Goal: Task Accomplishment & Management: Complete application form

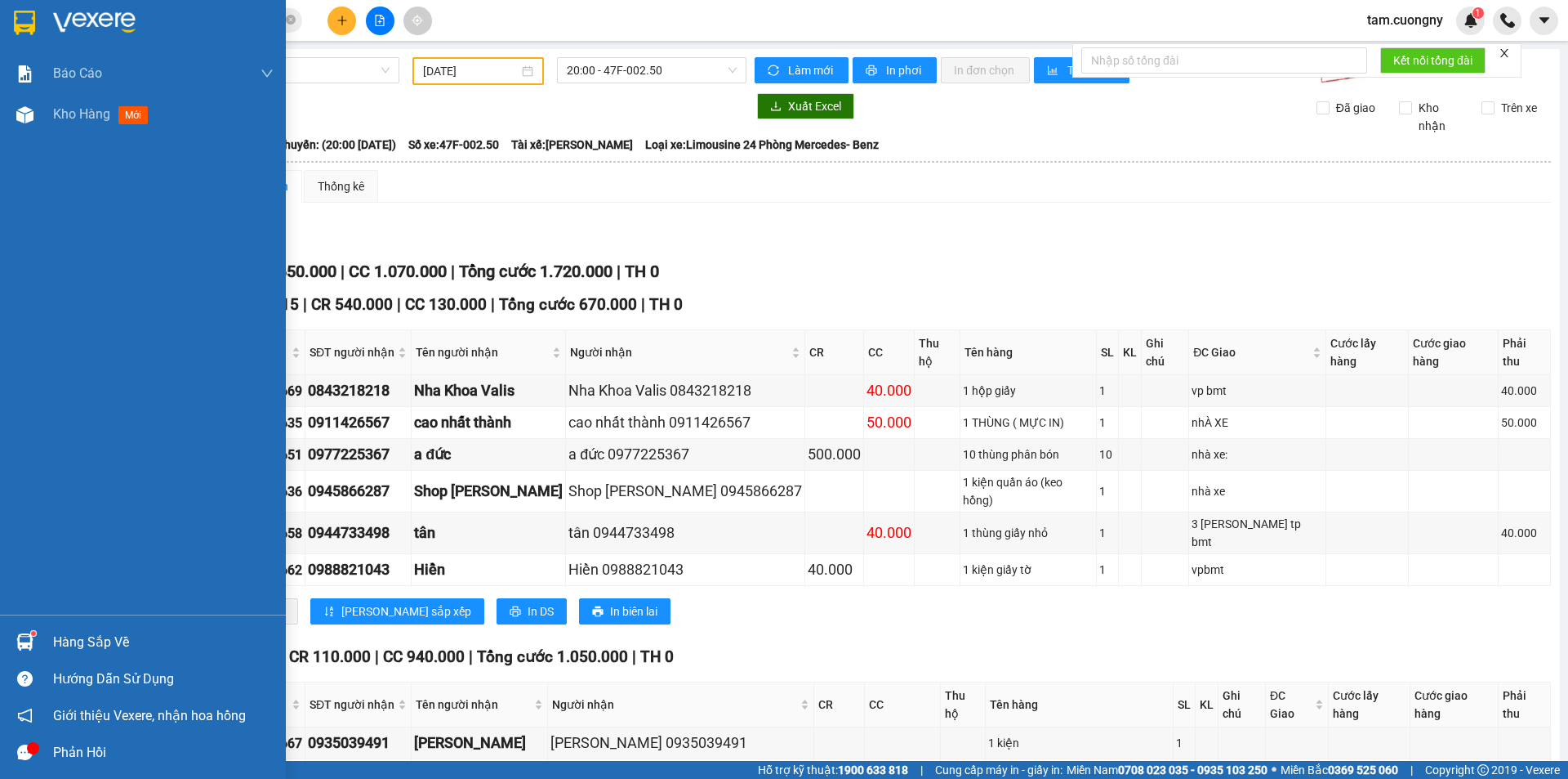
click at [18, 24] on img at bounding box center [24, 22] width 21 height 24
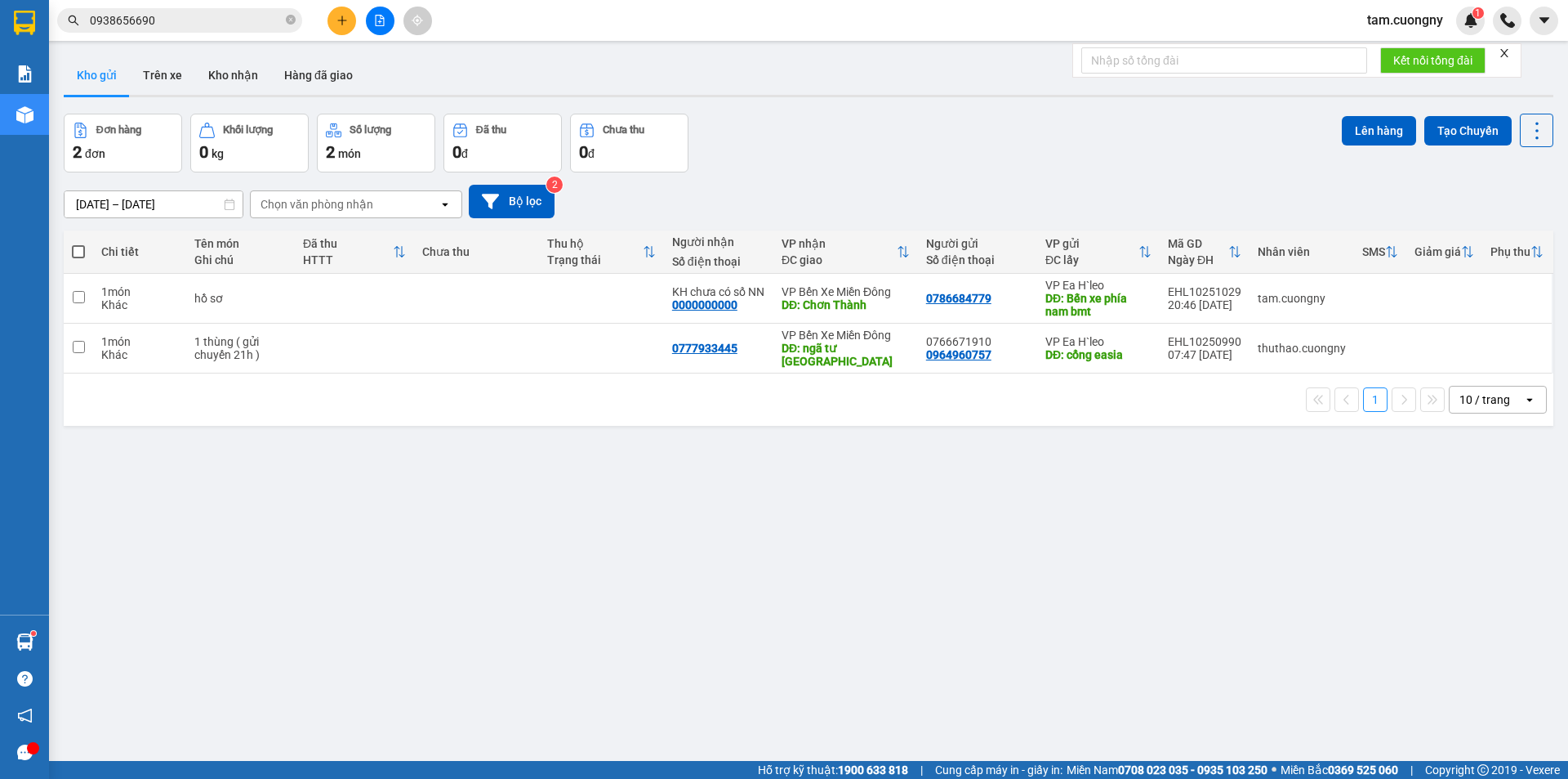
click at [201, 206] on input "[DATE] – [DATE]" at bounding box center [153, 204] width 178 height 26
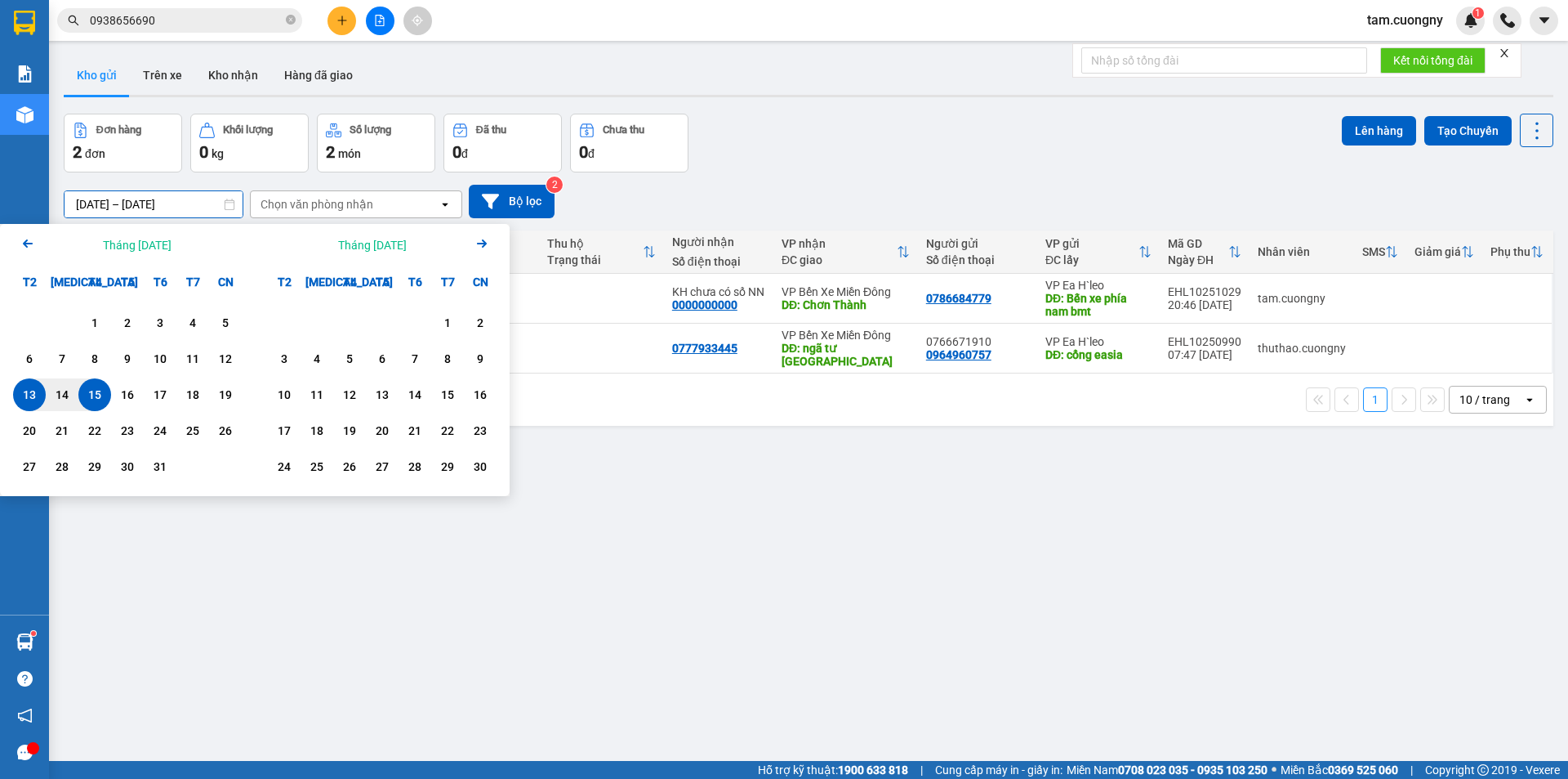
click at [102, 398] on div "15" at bounding box center [94, 394] width 22 height 19
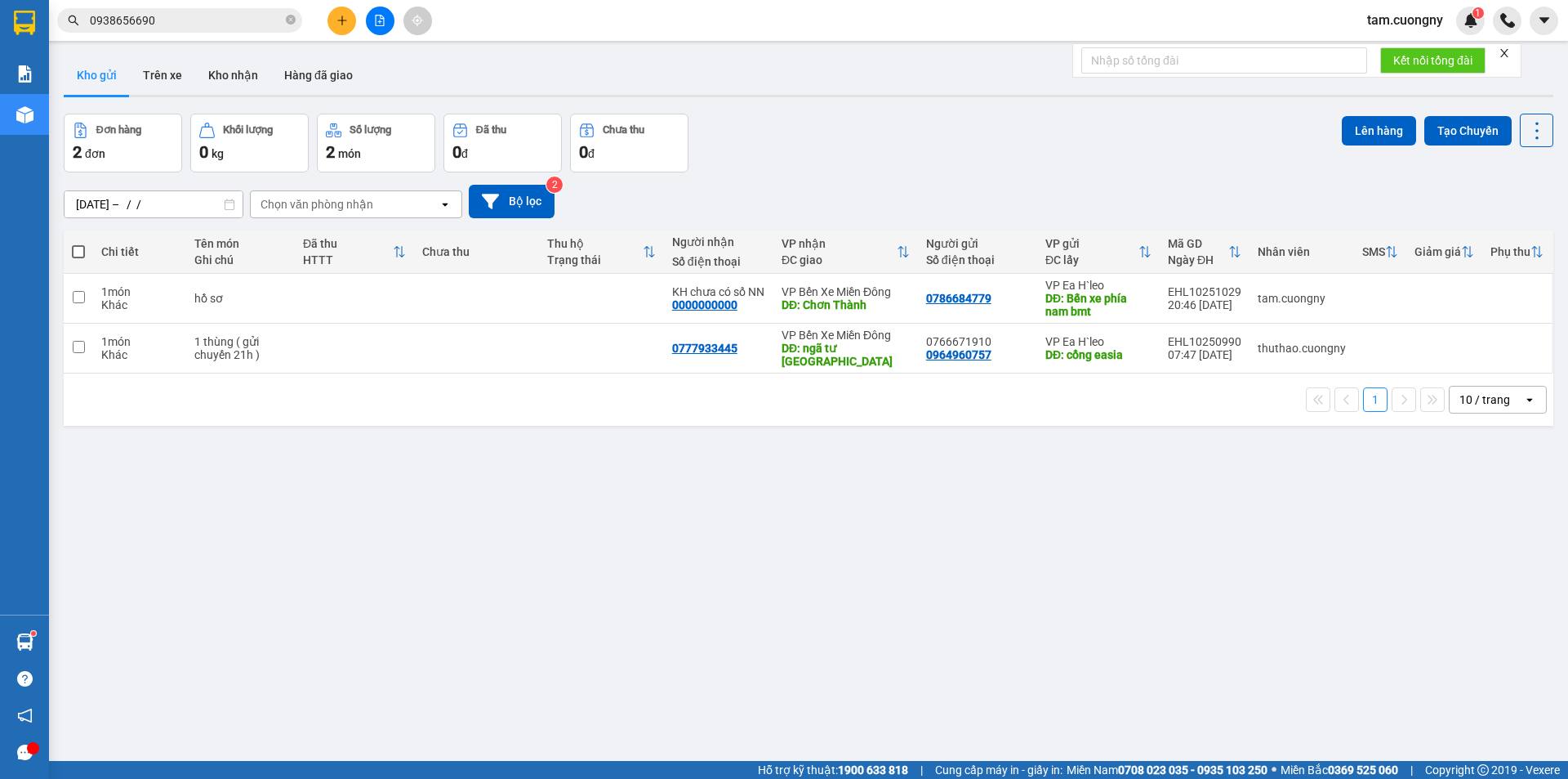
type input "[DATE] – [DATE]"
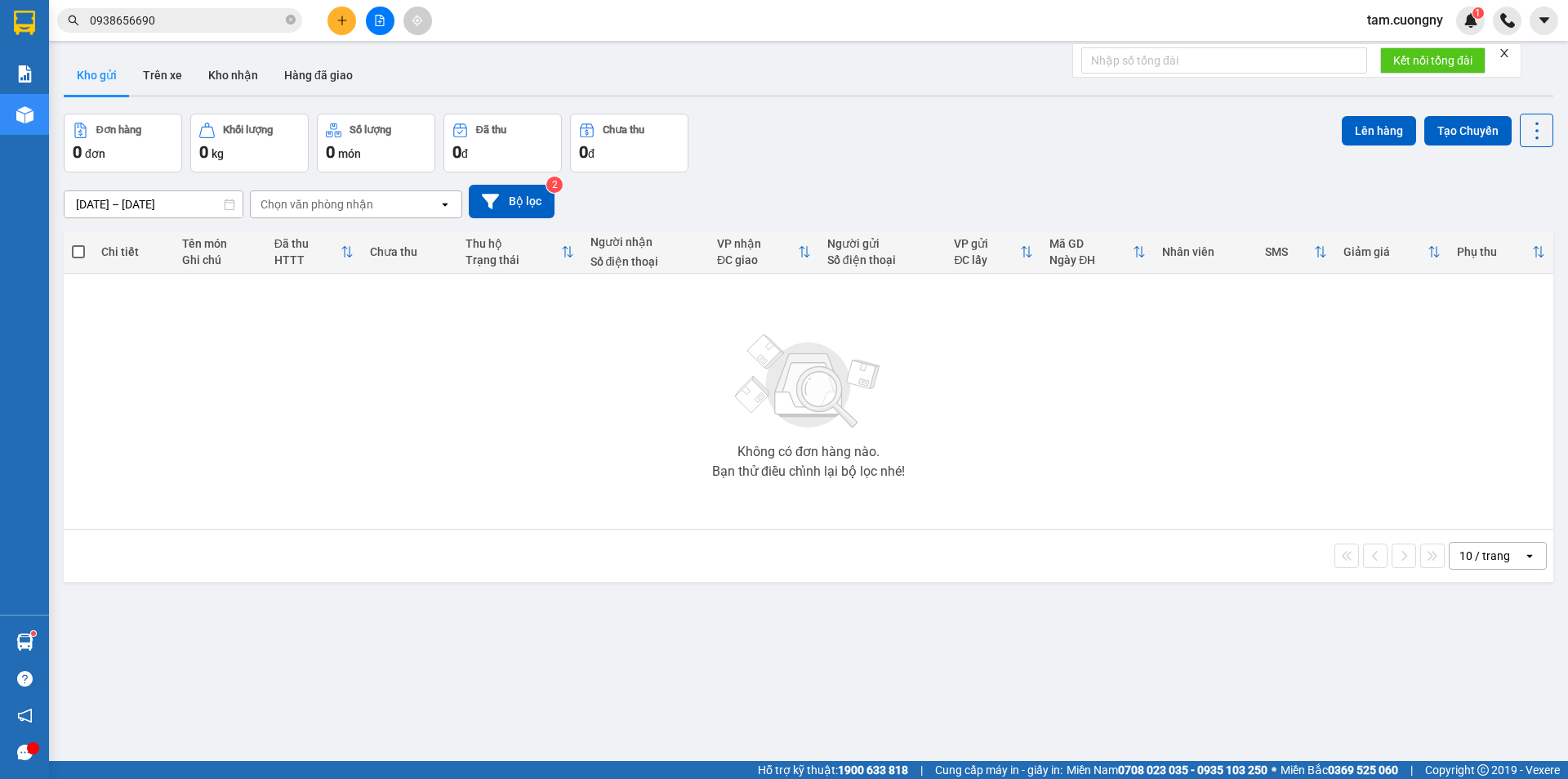
click at [339, 22] on icon "plus" at bounding box center [343, 20] width 12 height 12
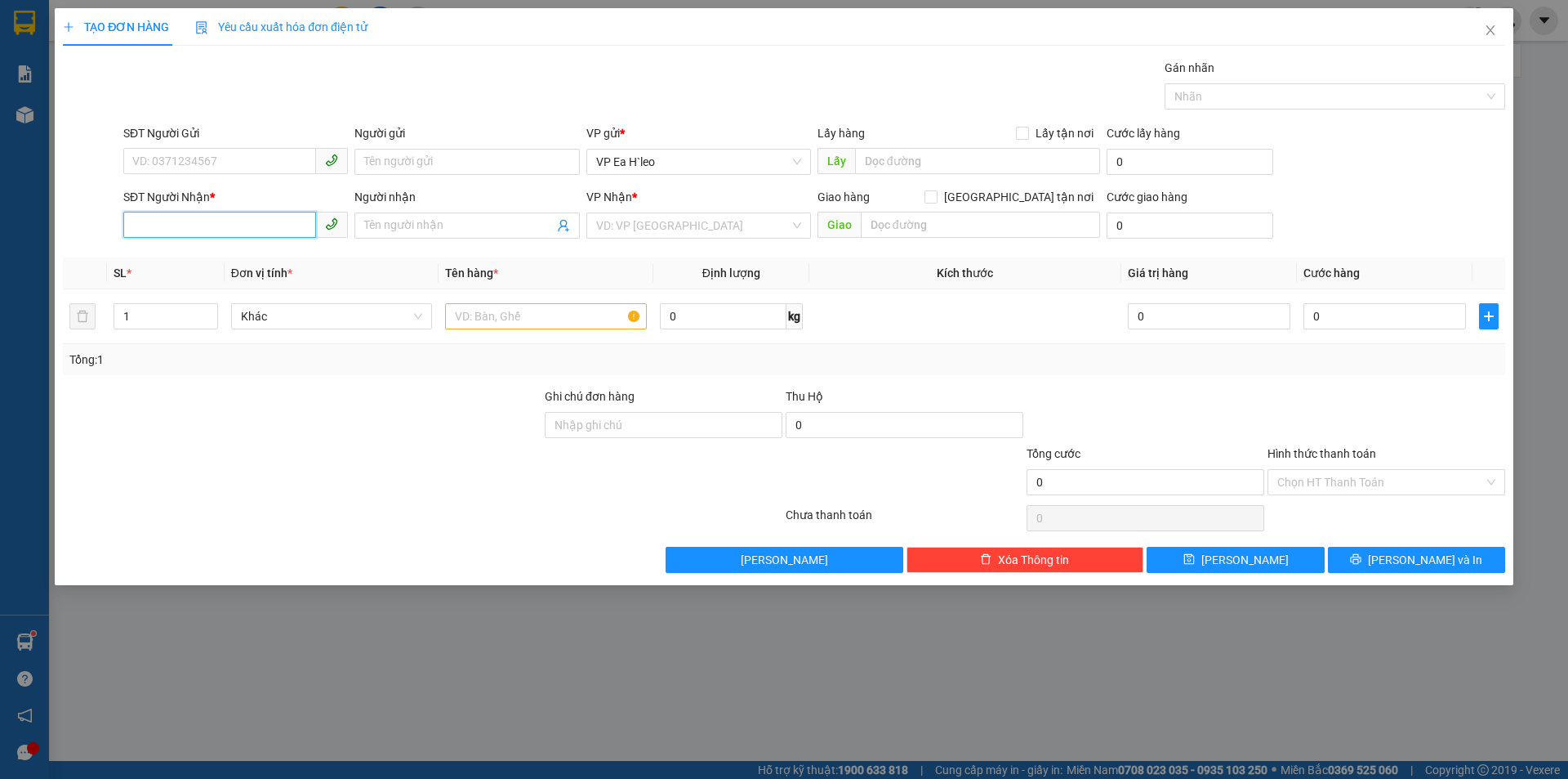
click at [231, 225] on input "SĐT Người Nhận *" at bounding box center [220, 224] width 193 height 26
drag, startPoint x: 169, startPoint y: 256, endPoint x: 202, endPoint y: 160, distance: 101.5
click at [170, 255] on div "0983897145" at bounding box center [236, 258] width 205 height 18
type input "0983897145"
click at [266, 156] on input "SĐT Người Gửi" at bounding box center [220, 161] width 193 height 26
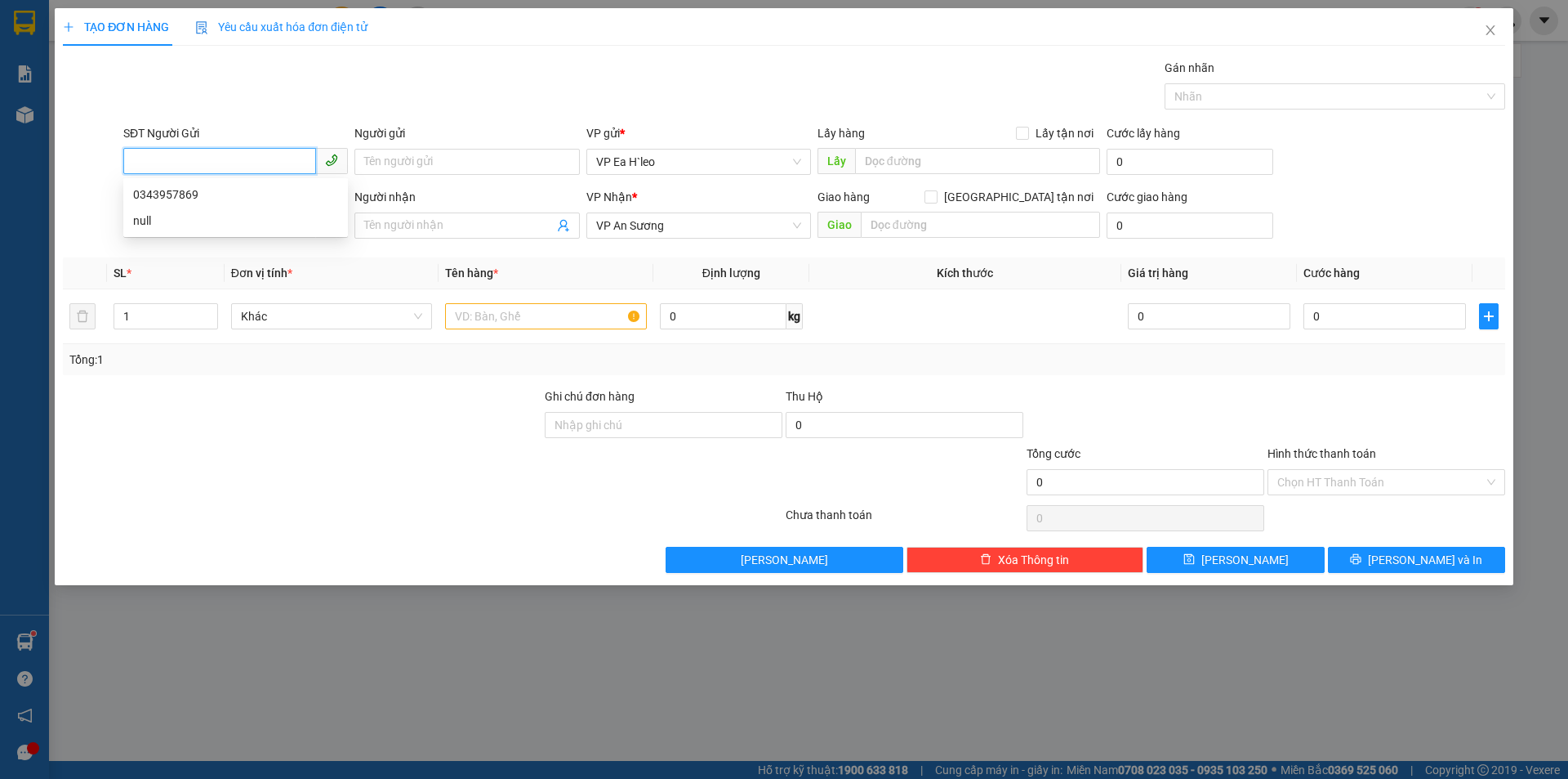
paste input "0343957869"
type input "0343957869"
click at [181, 195] on div "0343957869" at bounding box center [236, 194] width 205 height 18
type input "NGÃ BA 67"
type input "0343957869"
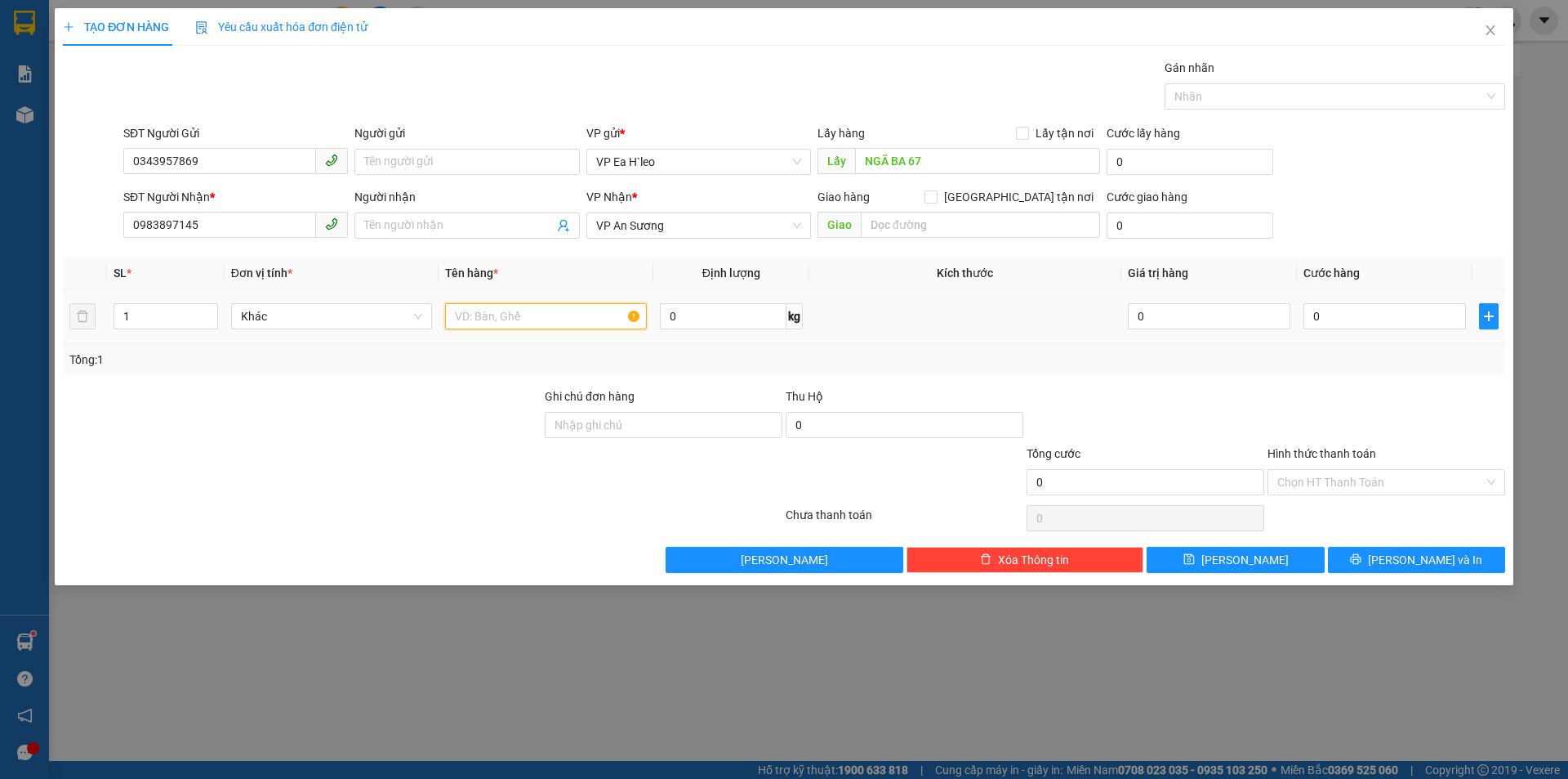
click at [564, 312] on input "text" at bounding box center [545, 315] width 201 height 26
type input "1 thùng"
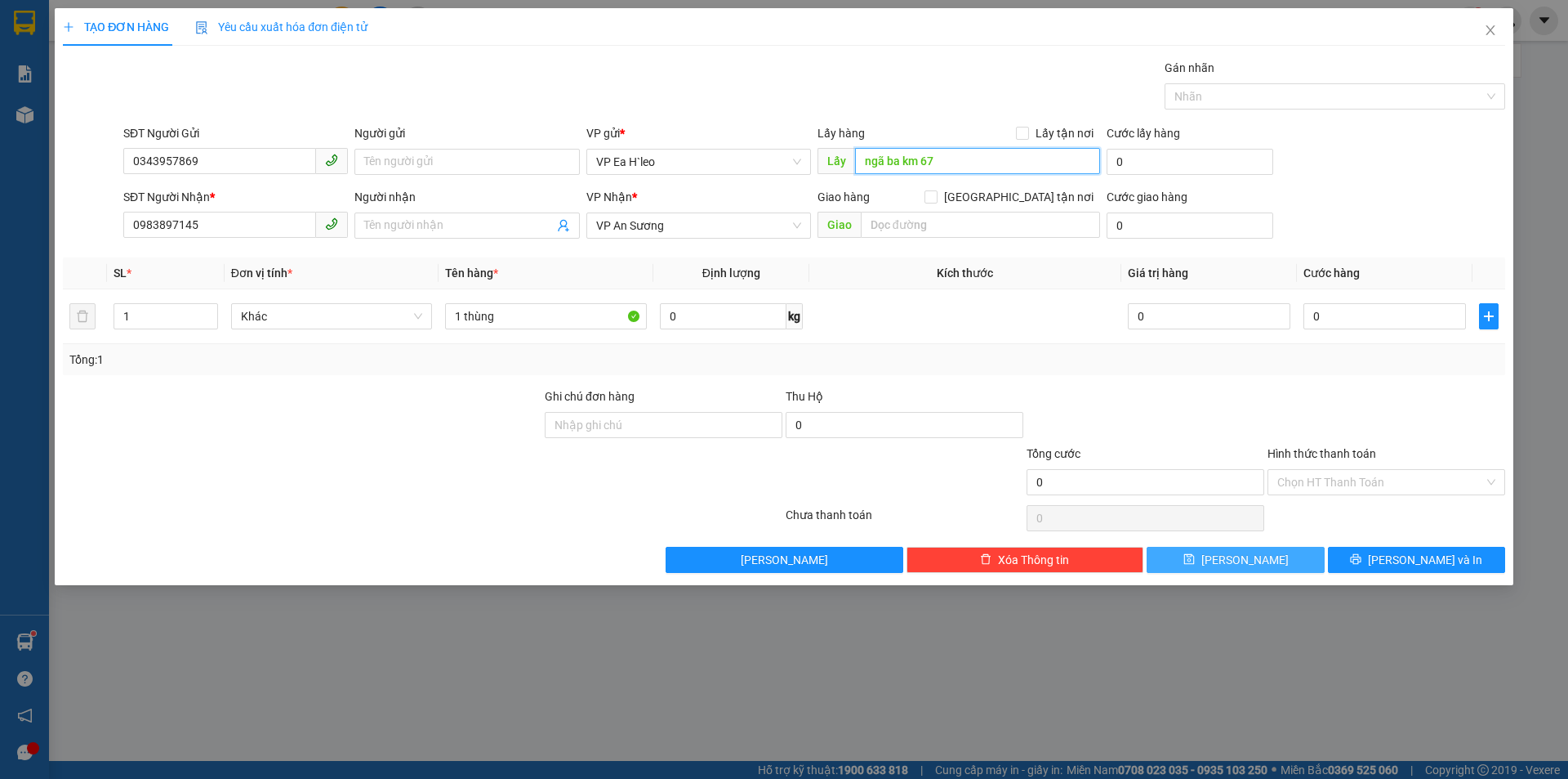
type input "ngã ba km 67"
click at [1194, 556] on icon "save" at bounding box center [1188, 559] width 11 height 11
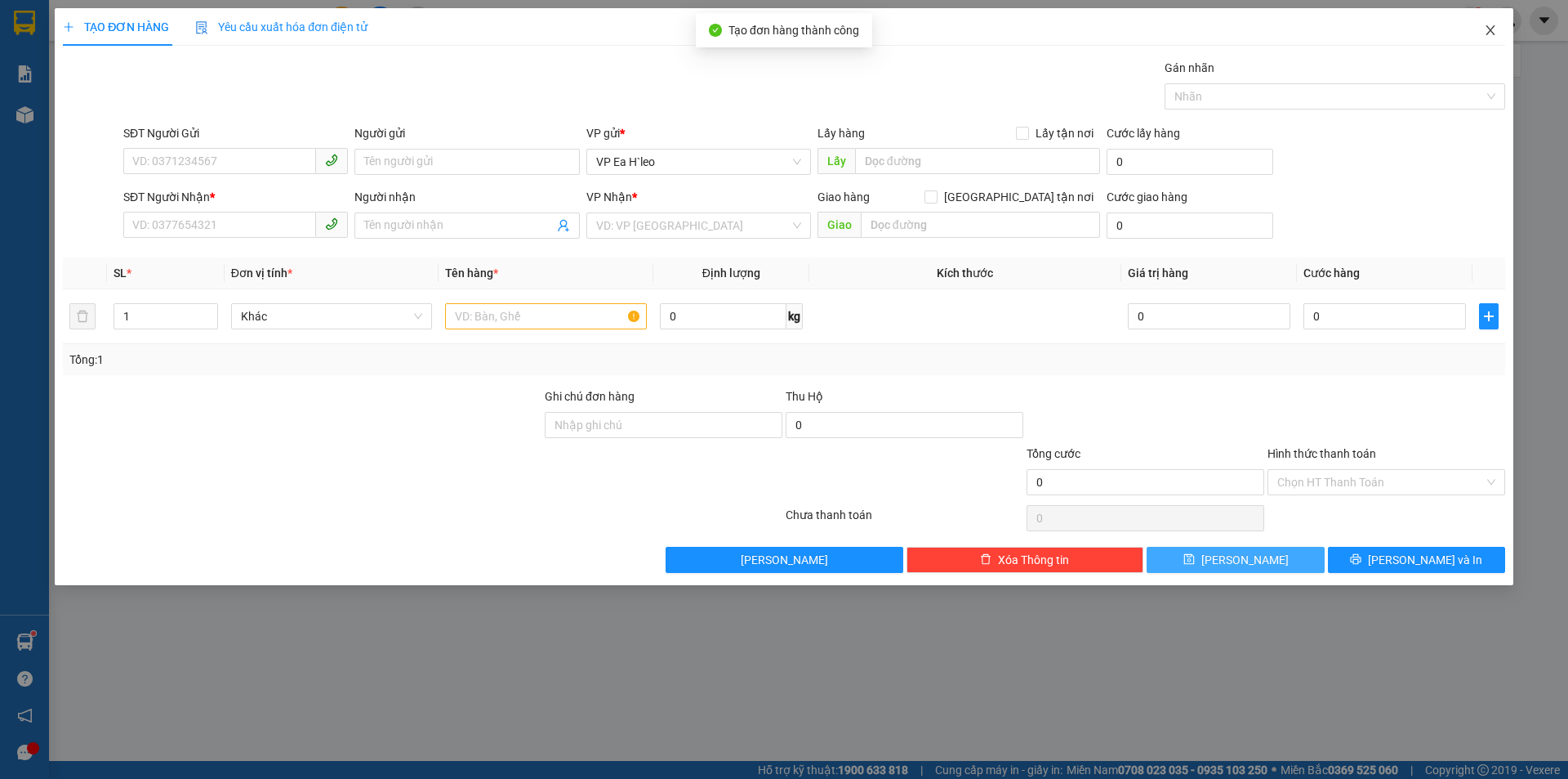
click at [1494, 32] on icon "close" at bounding box center [1490, 29] width 13 height 13
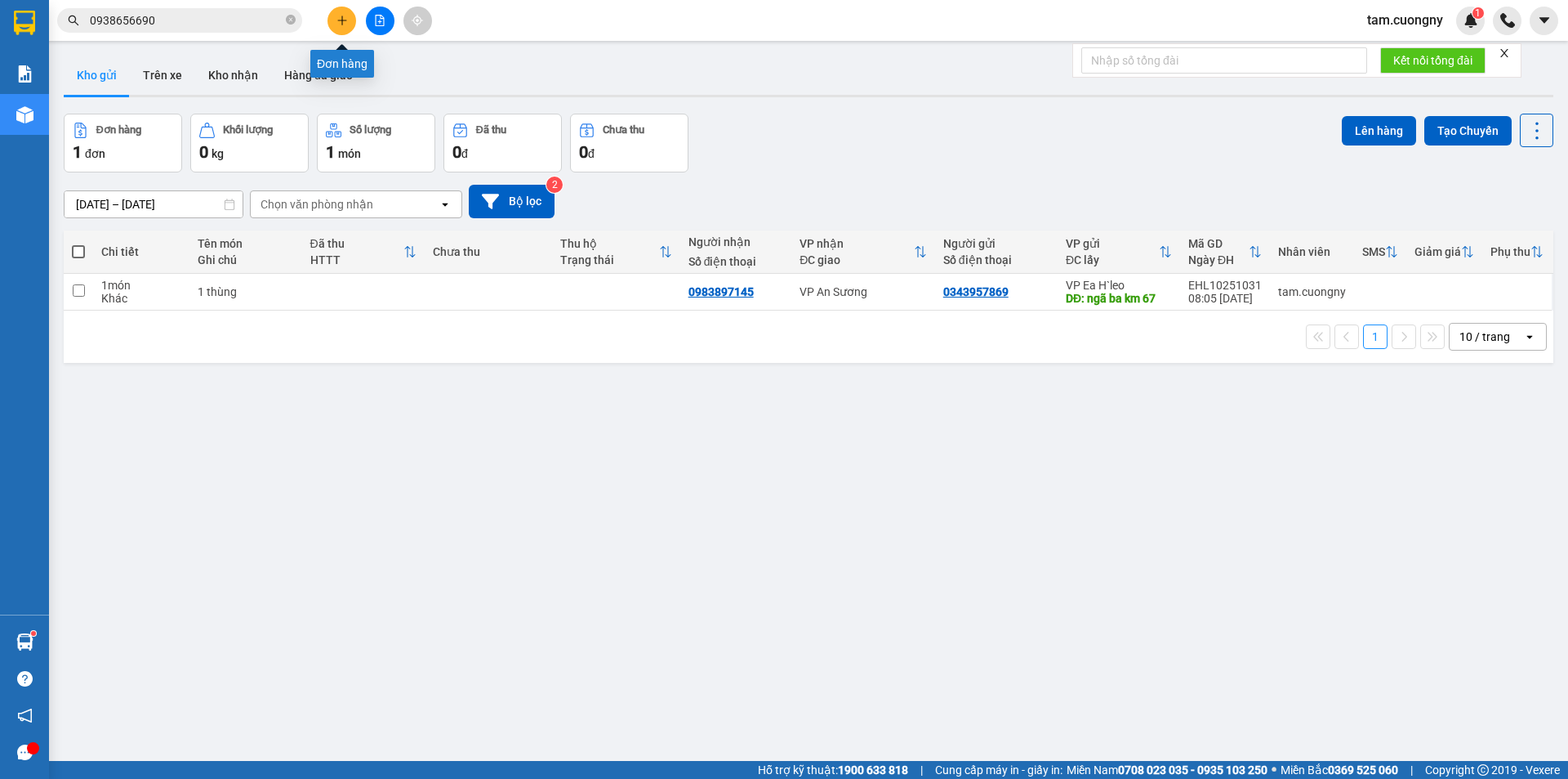
click at [346, 21] on icon "plus" at bounding box center [343, 20] width 12 height 12
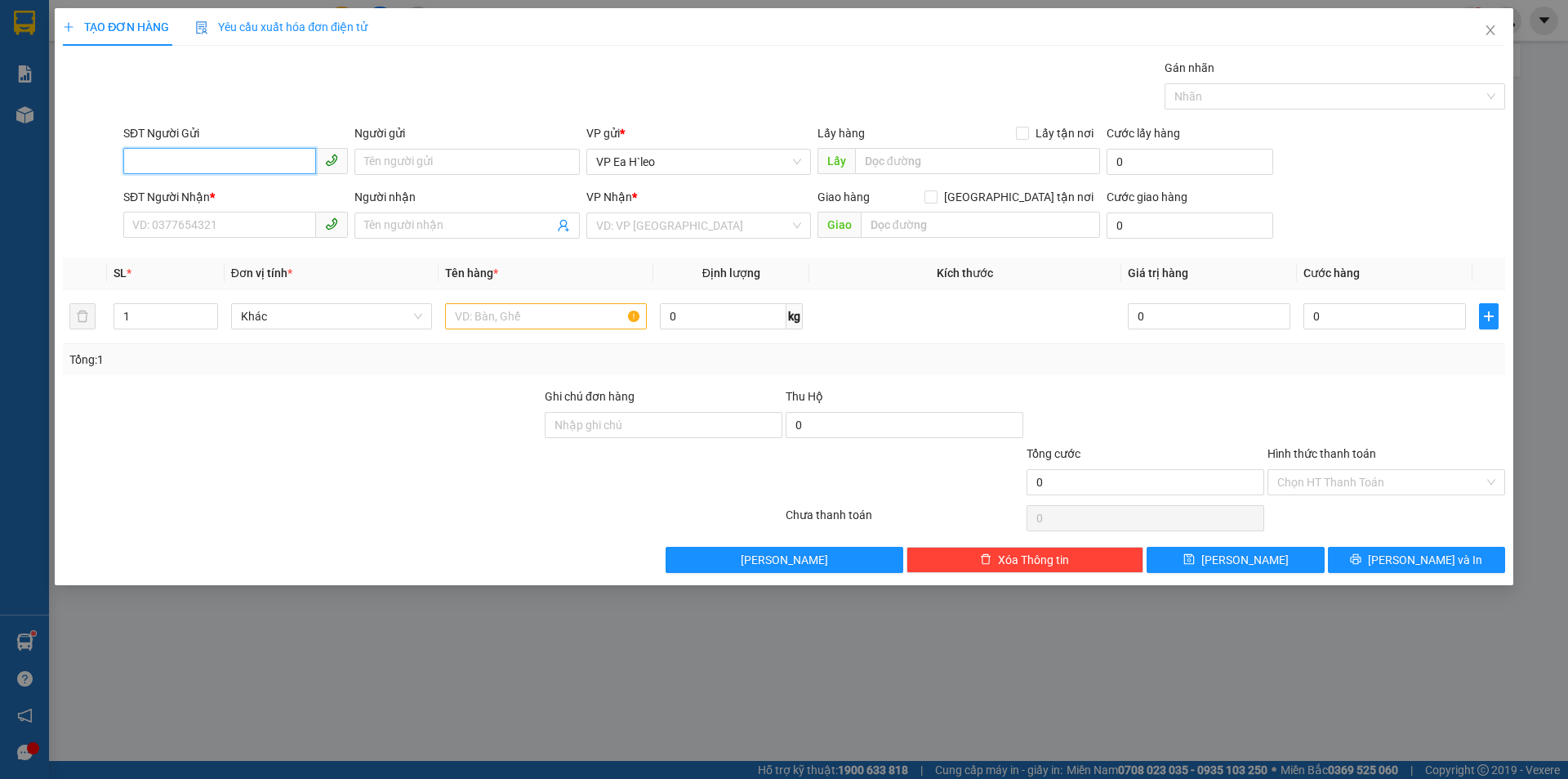
paste input "0782710200"
type input "0782710200"
click at [568, 317] on input "text" at bounding box center [545, 315] width 201 height 26
type input "g"
type input "k"
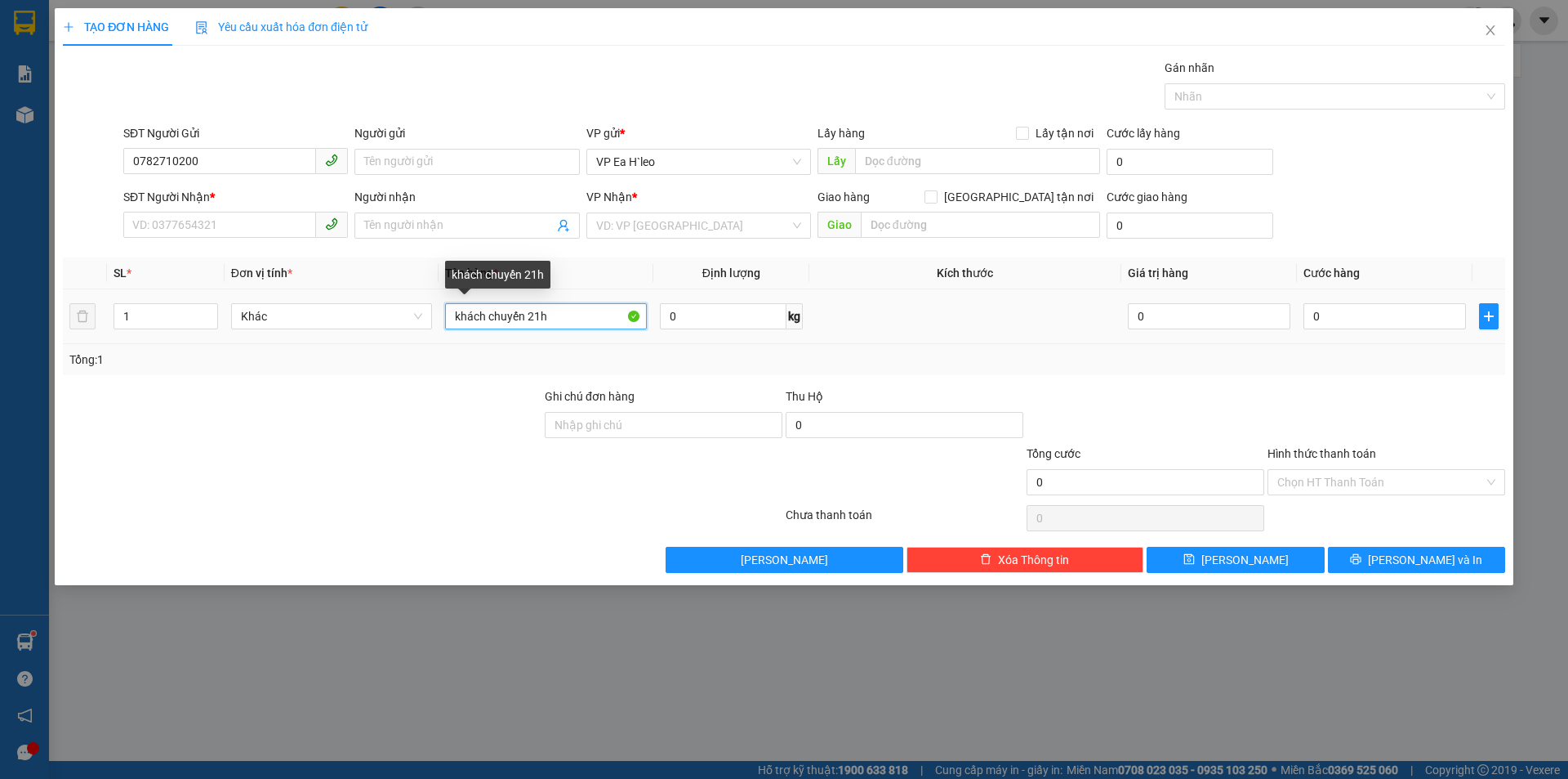
click at [487, 324] on input "khách chuyến 21h" at bounding box center [545, 315] width 201 height 26
type input "khách gửi chuyến 21h"
click at [213, 222] on input "SĐT Người Nhận *" at bounding box center [220, 224] width 193 height 26
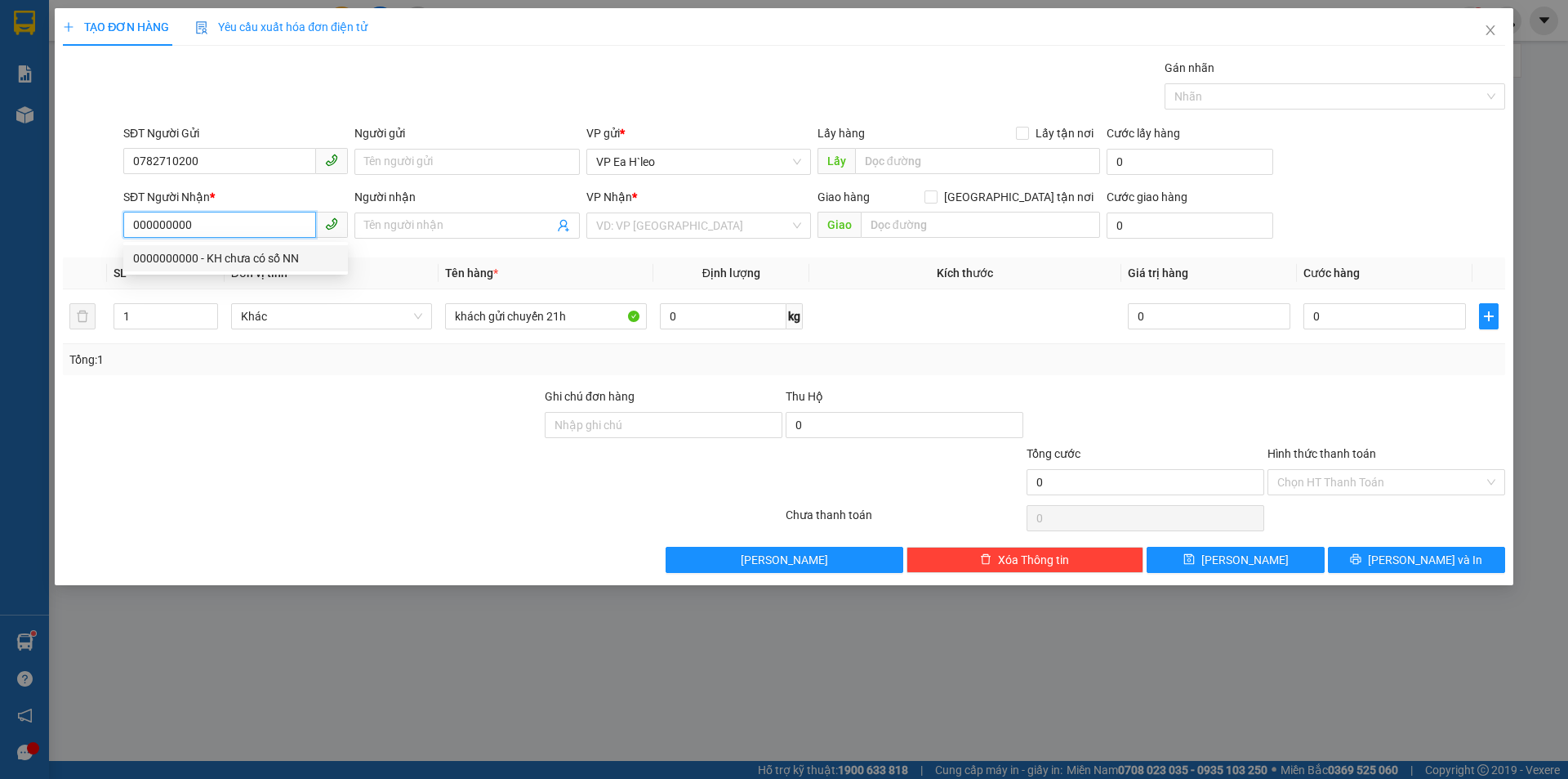
click at [210, 258] on div "0000000000 - KH chưa có số NN" at bounding box center [236, 258] width 205 height 18
type input "0000000000"
type input "KH chưa có số NN"
type input "Chơn Thành"
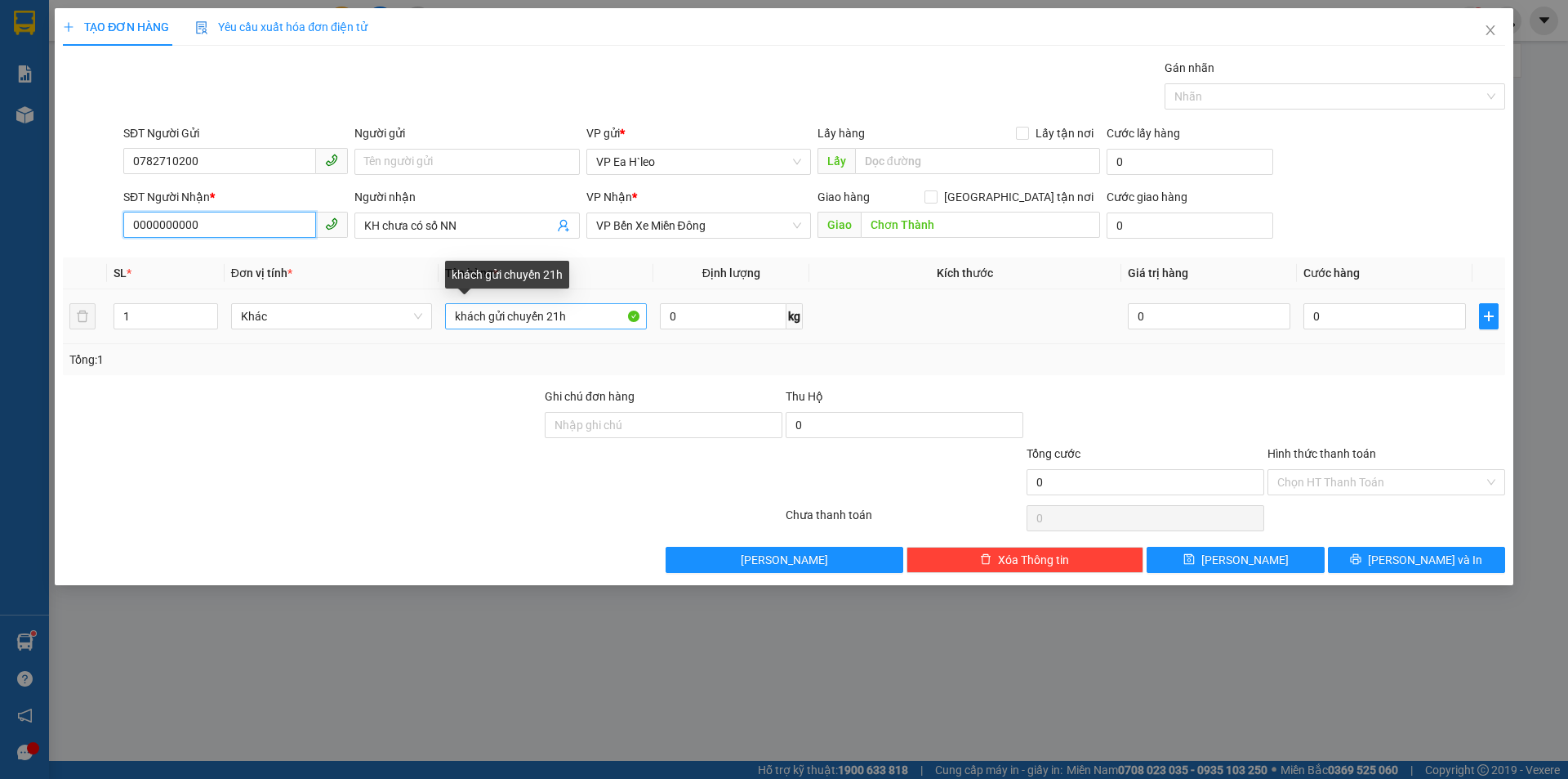
type input "0000000000"
click at [456, 315] on input "khách gửi chuyến 21h" at bounding box center [545, 315] width 201 height 26
type input "1 thùng. khách gửi chuyến 21h"
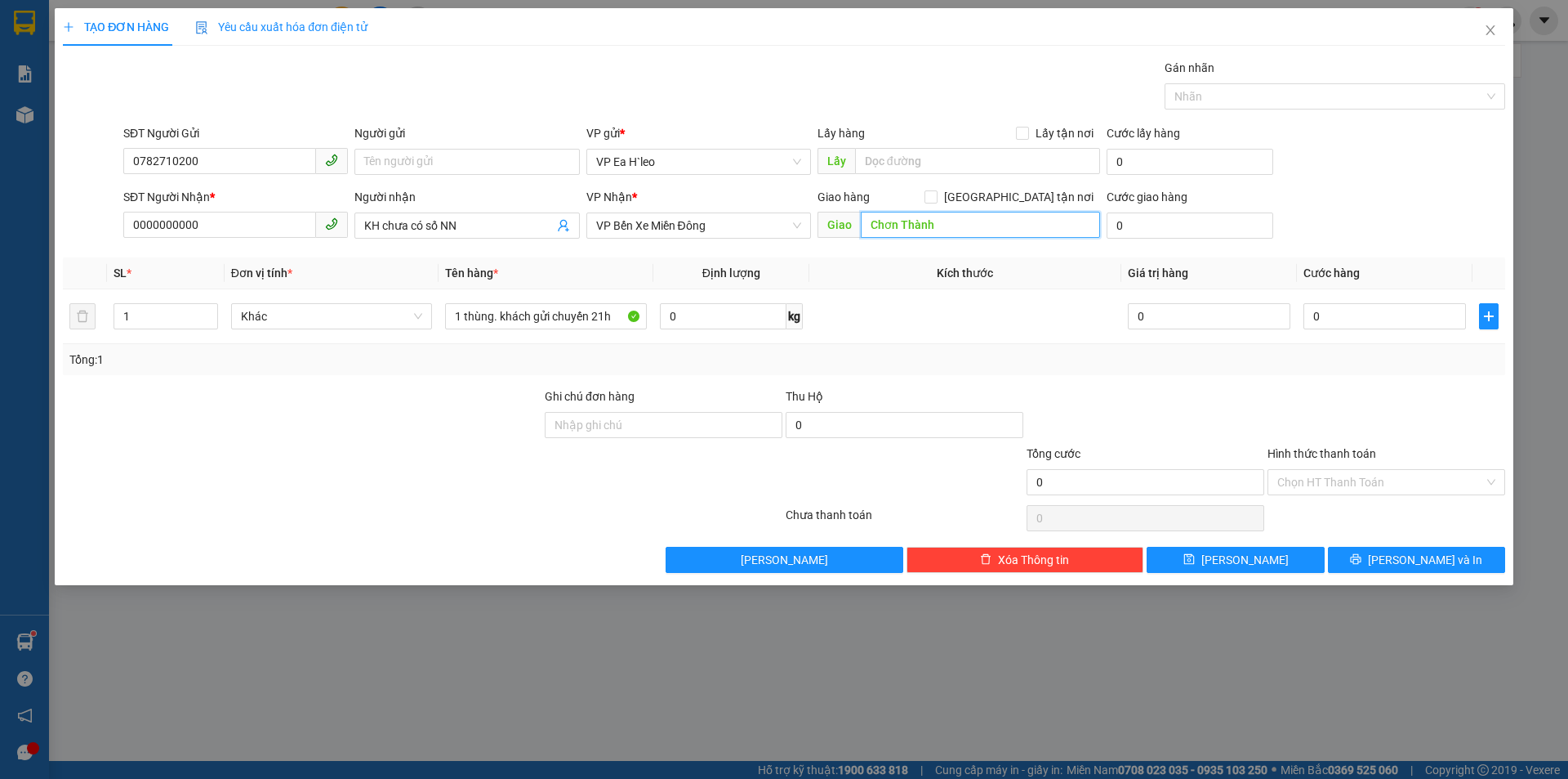
click at [948, 231] on input "Chơn Thành" at bounding box center [980, 224] width 239 height 26
click at [931, 234] on input "Chơn Thành" at bounding box center [980, 224] width 239 height 26
drag, startPoint x: 948, startPoint y: 219, endPoint x: 529, endPoint y: 241, distance: 419.6
click at [529, 241] on div "SĐT Người Nhận * 0000000000 Người nhận KH chưa có số NN VP Nhận * VP Bến Xe Miề…" at bounding box center [814, 216] width 1388 height 57
type input "ngã tư [GEOGRAPHIC_DATA]"
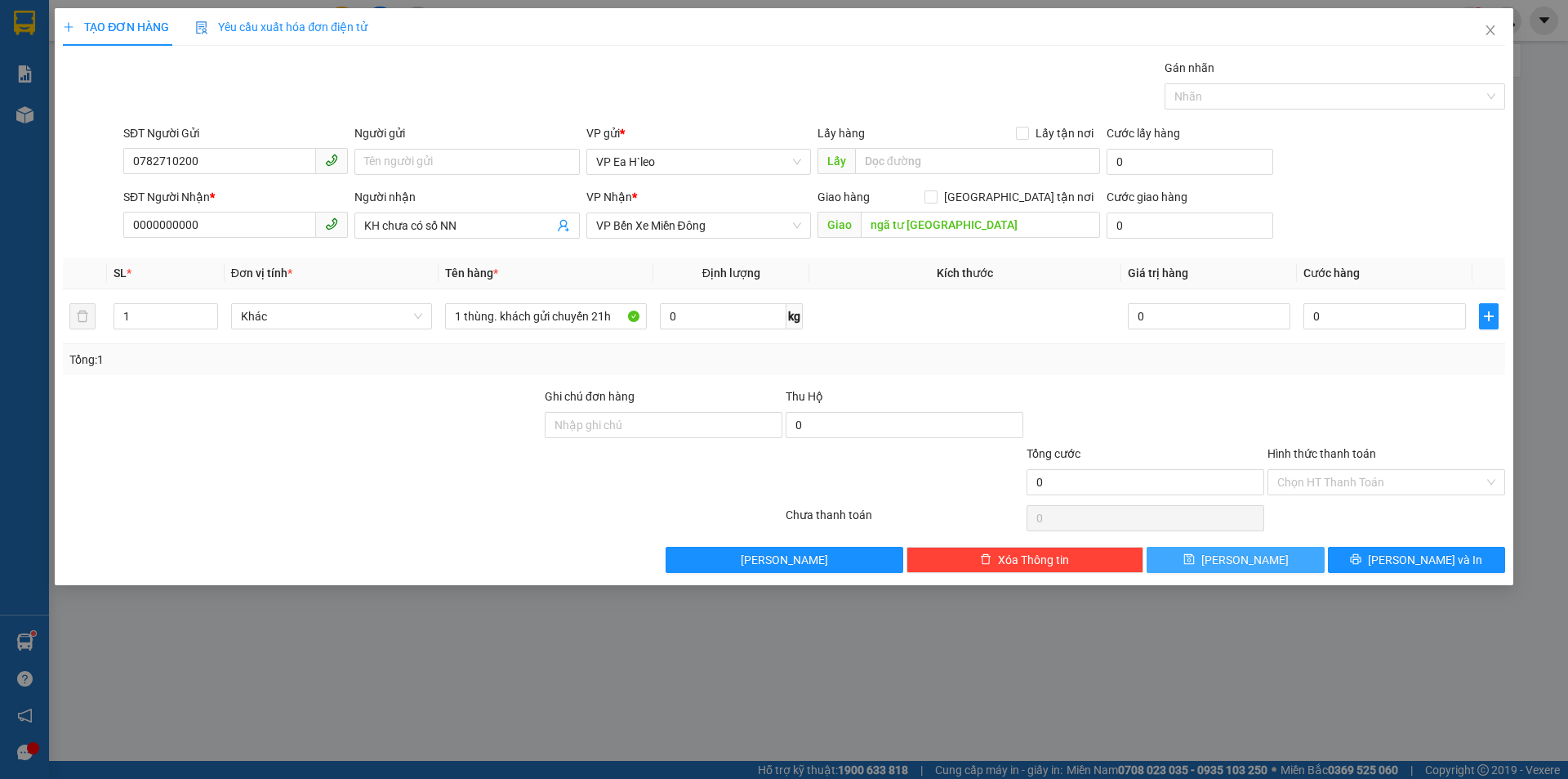
click at [1190, 567] on button "[PERSON_NAME]" at bounding box center [1235, 559] width 177 height 26
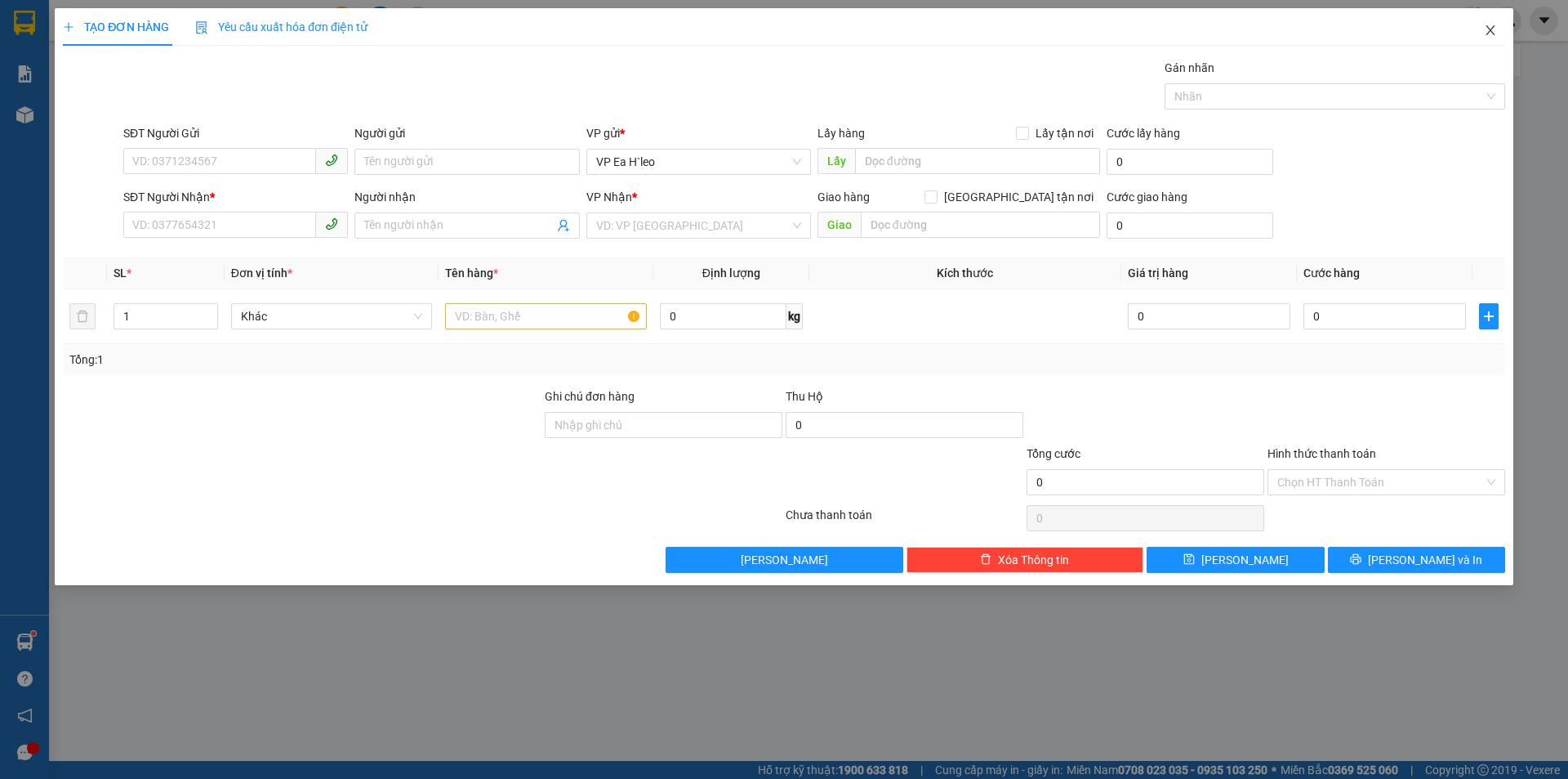
click at [1494, 25] on icon "close" at bounding box center [1490, 29] width 13 height 13
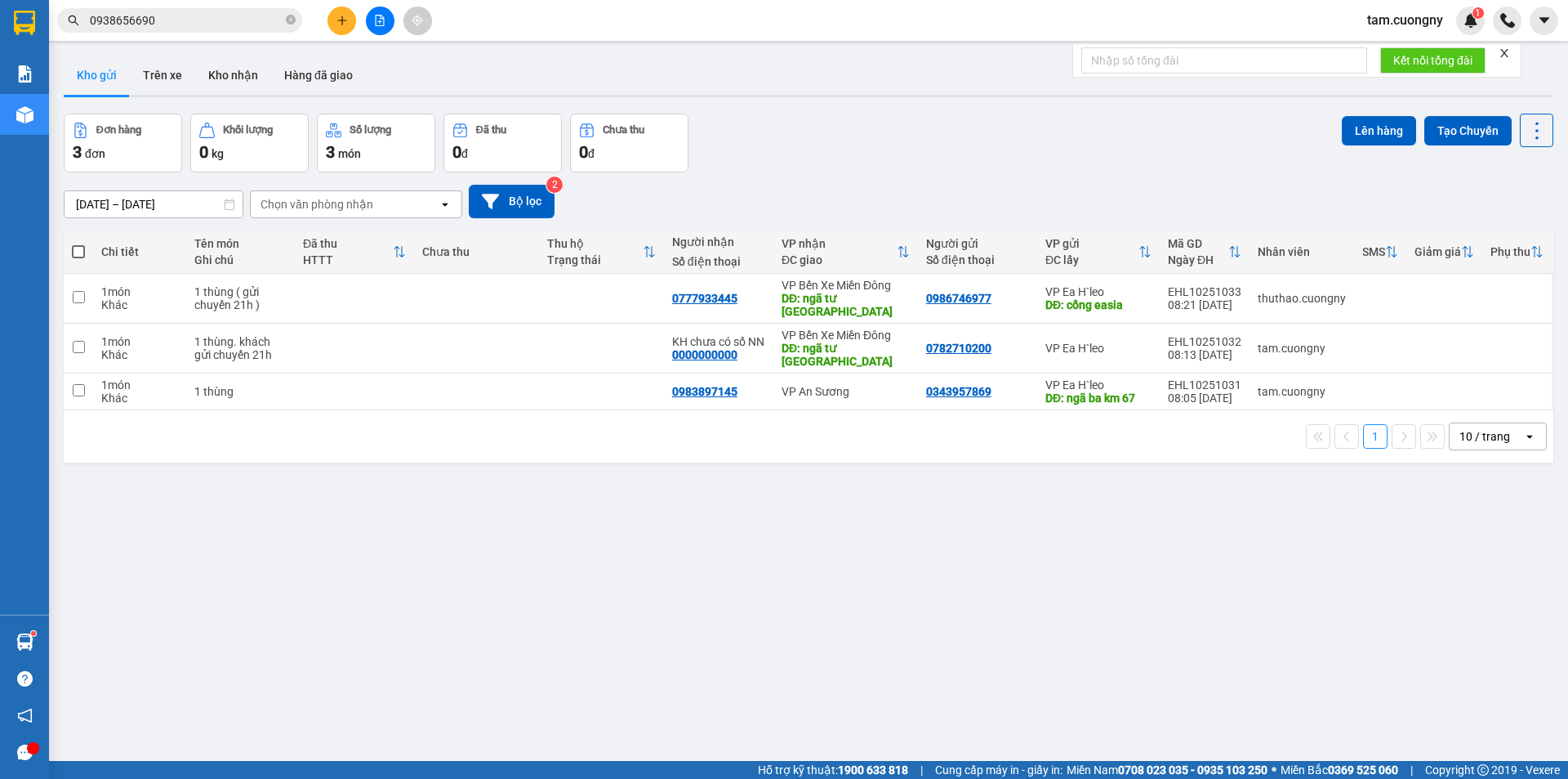
drag, startPoint x: 932, startPoint y: 501, endPoint x: 840, endPoint y: 485, distance: 93.4
click at [930, 502] on div "ver 1.8.147 Kho gửi Trên xe Kho nhận Hàng đã giao Đơn hàng 3 đơn Khối lượng 0 k…" at bounding box center [809, 438] width 1503 height 779
click at [1419, 343] on icon at bounding box center [1425, 349] width 12 height 12
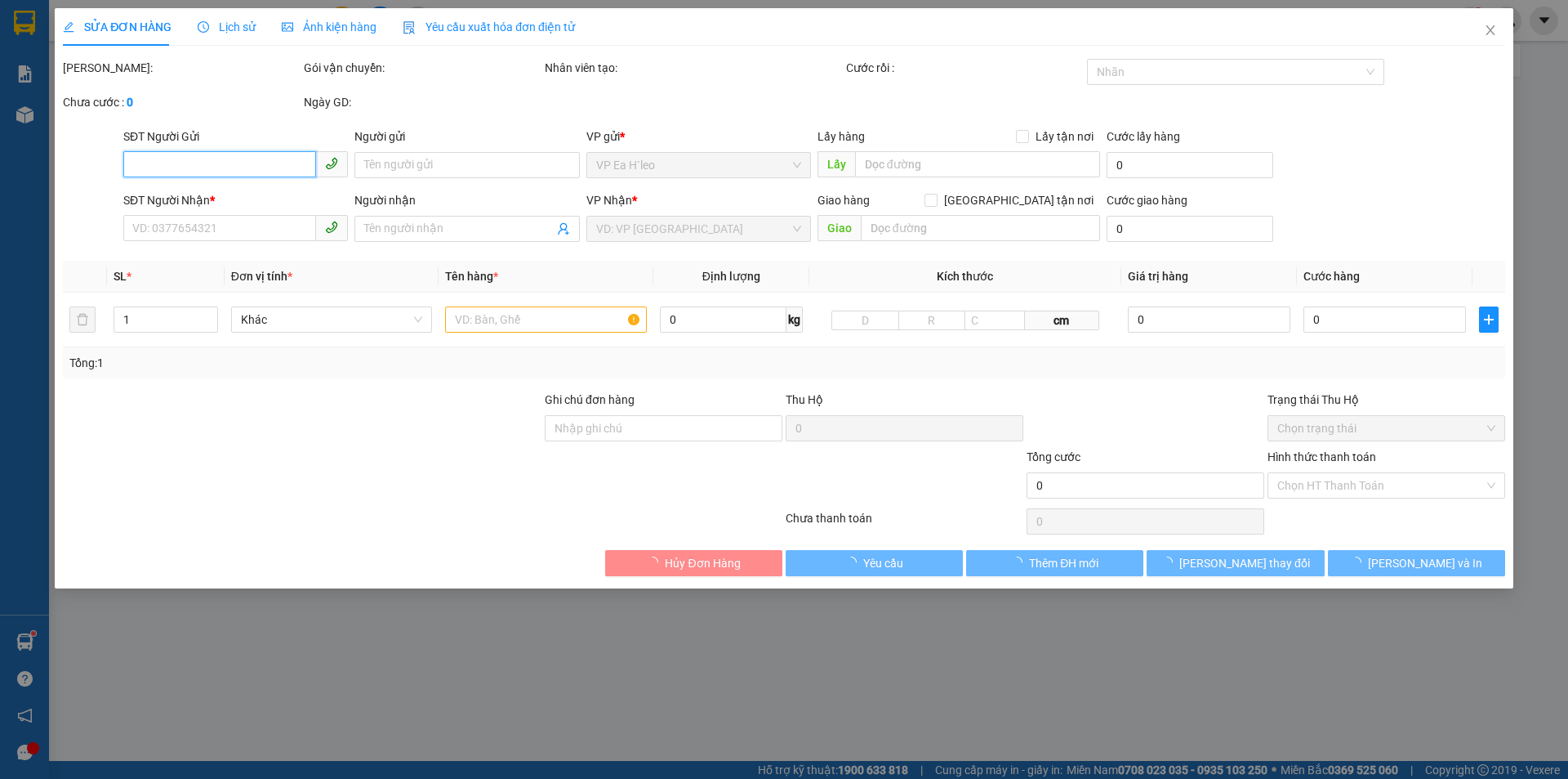
type input "0782710200"
type input "0000000000"
type input "KH chưa có số NN"
type input "ngã tư [GEOGRAPHIC_DATA]"
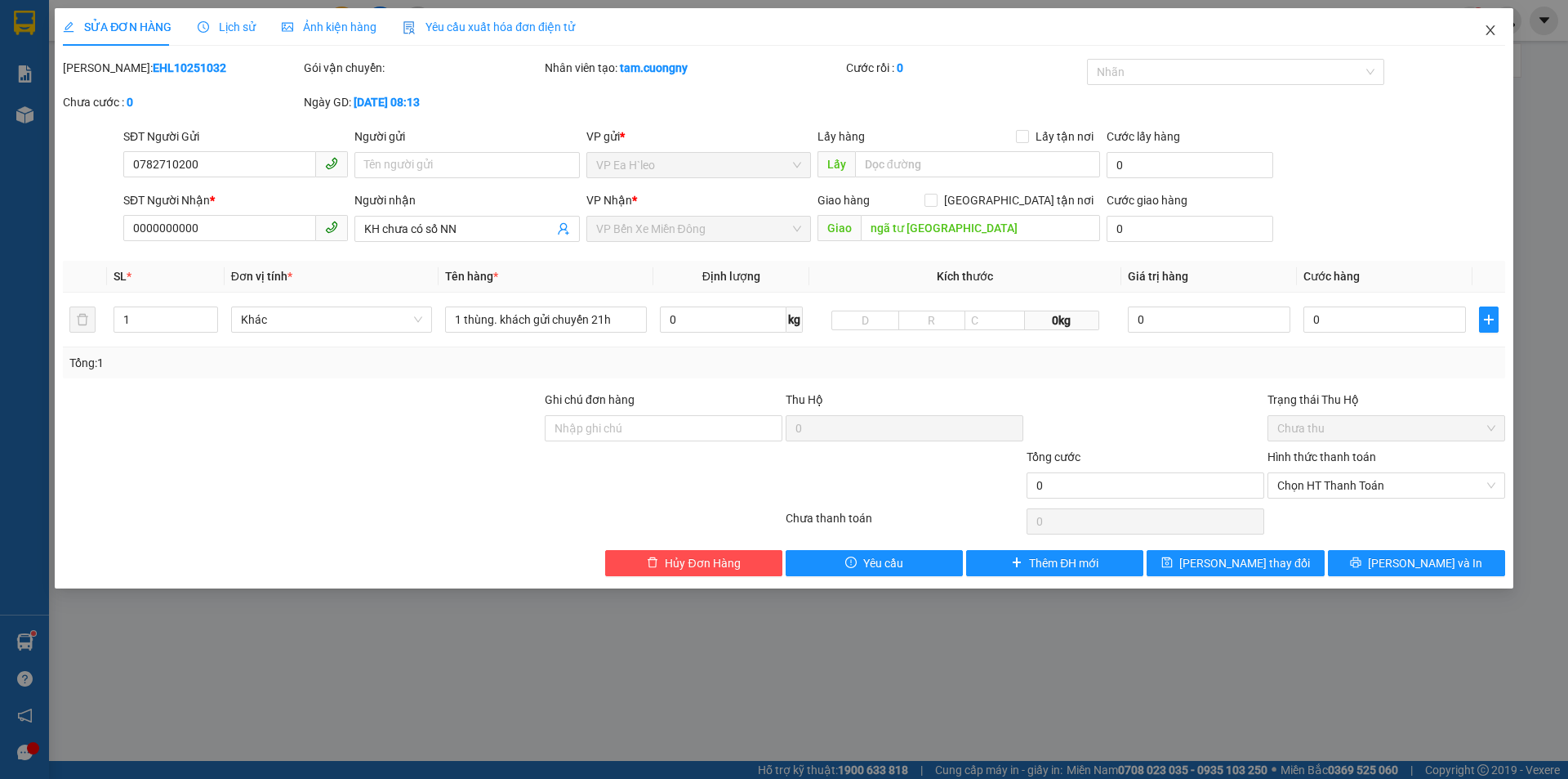
click at [1490, 32] on icon "close" at bounding box center [1489, 30] width 9 height 10
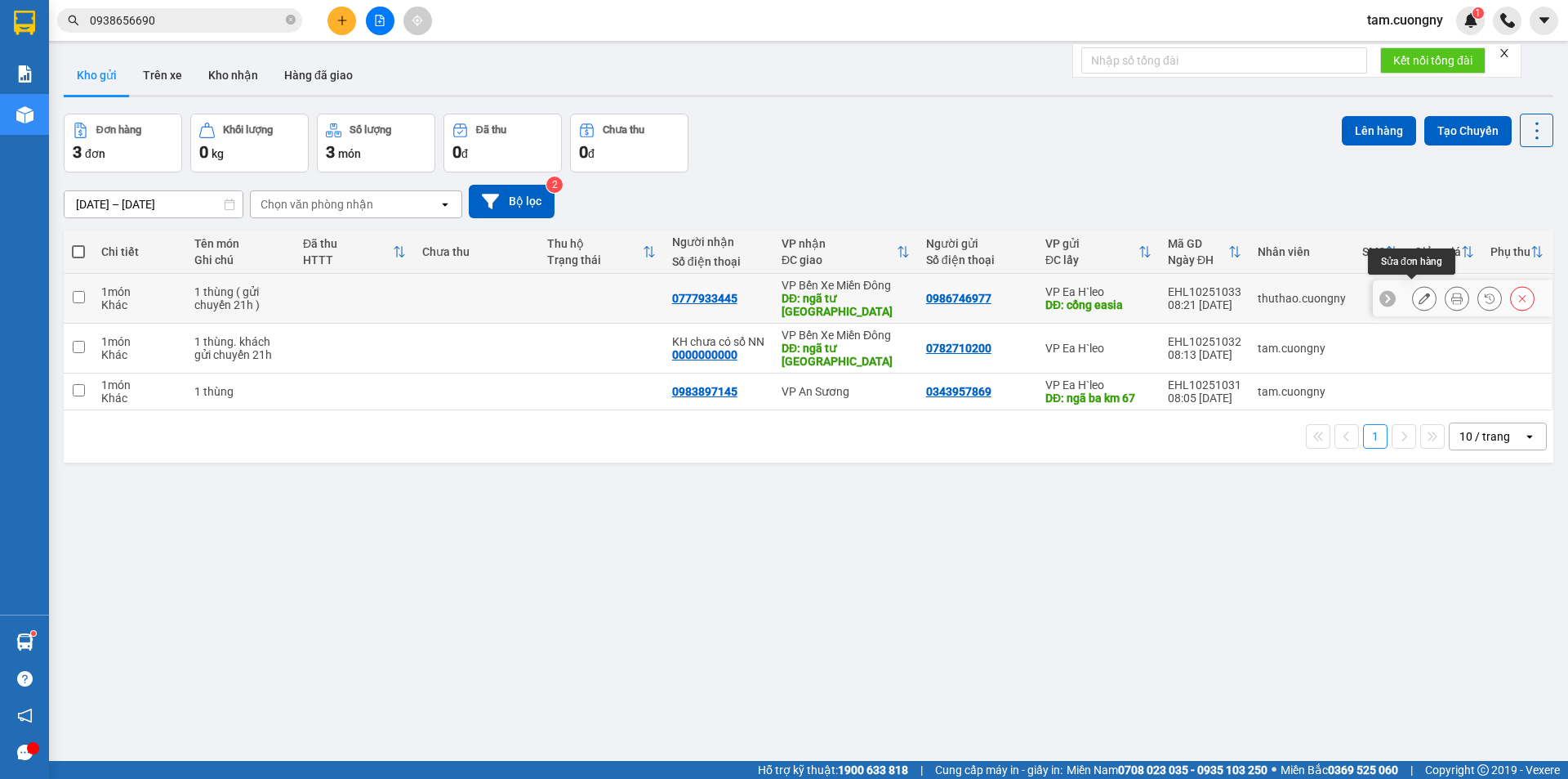
click at [1419, 292] on icon at bounding box center [1425, 298] width 12 height 12
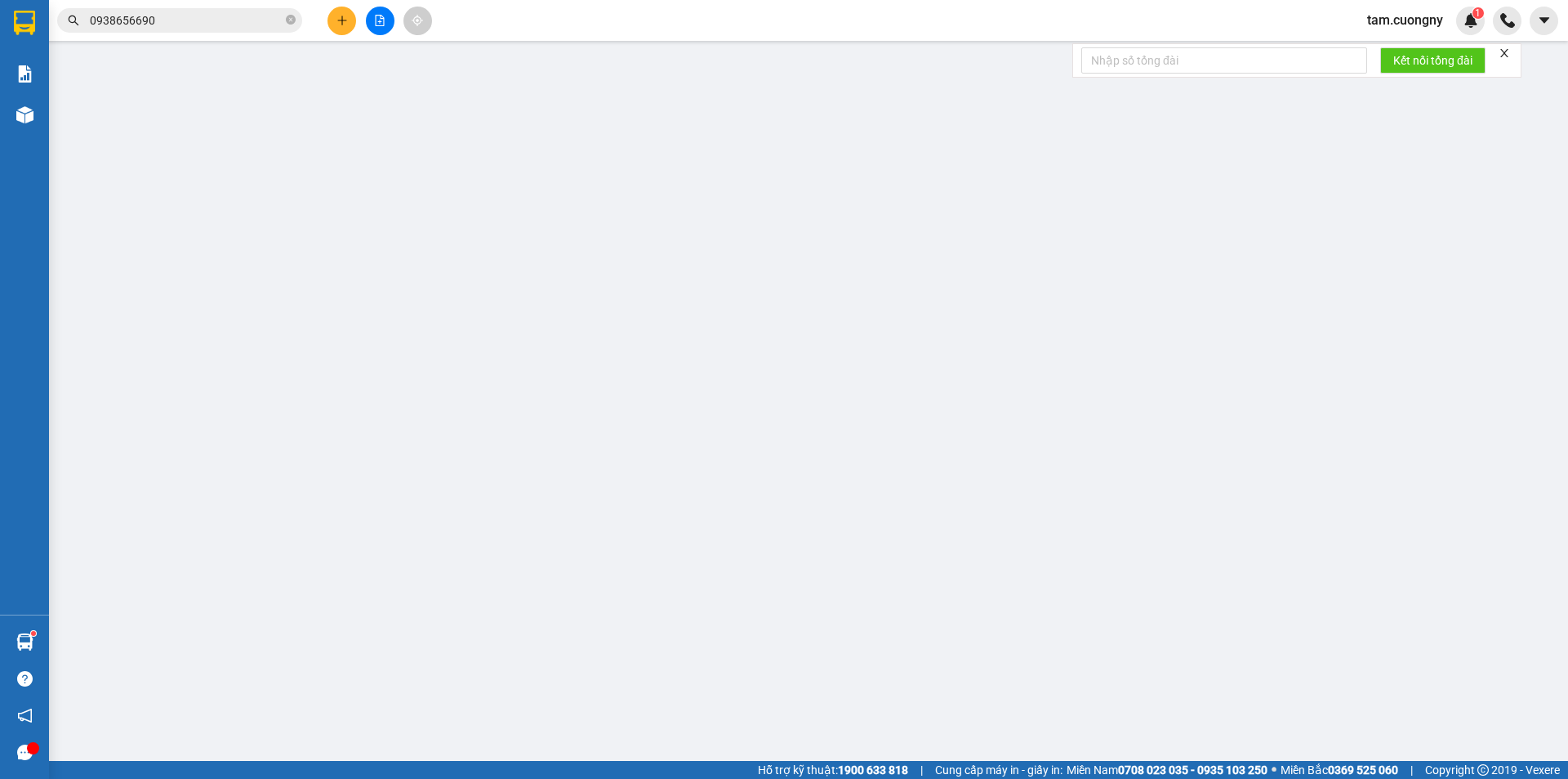
type input "0986746977"
type input "cổng easia"
type input "0777933445"
type input "ngã tư [GEOGRAPHIC_DATA]"
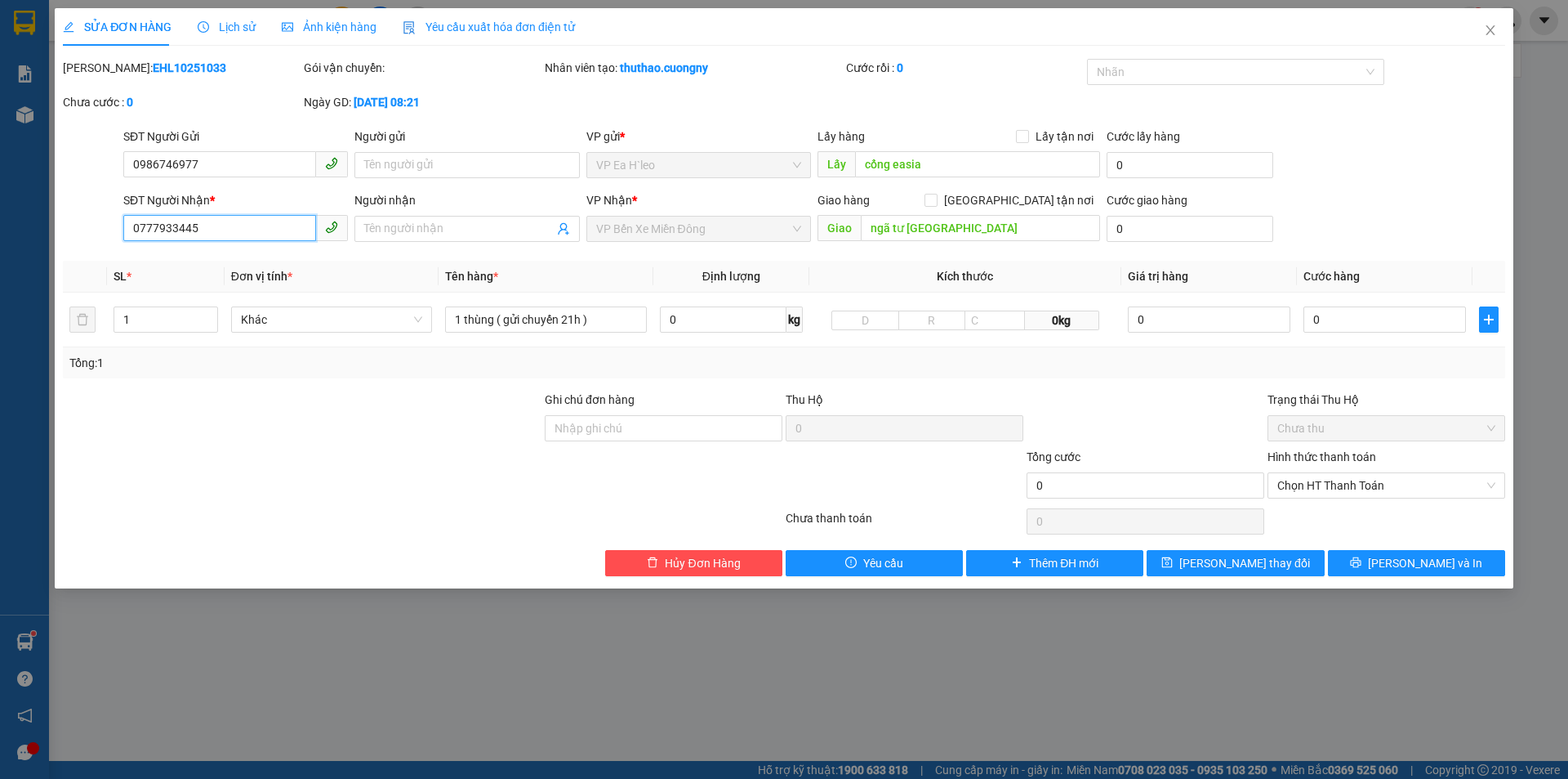
drag, startPoint x: 211, startPoint y: 231, endPoint x: 105, endPoint y: 237, distance: 106.2
click at [105, 237] on div "SĐT Người Nhận * 0777933445 0777933445 Người nhận Tên người nhận VP Nhận * VP B…" at bounding box center [784, 219] width 1445 height 57
click at [1489, 33] on icon "close" at bounding box center [1489, 30] width 9 height 10
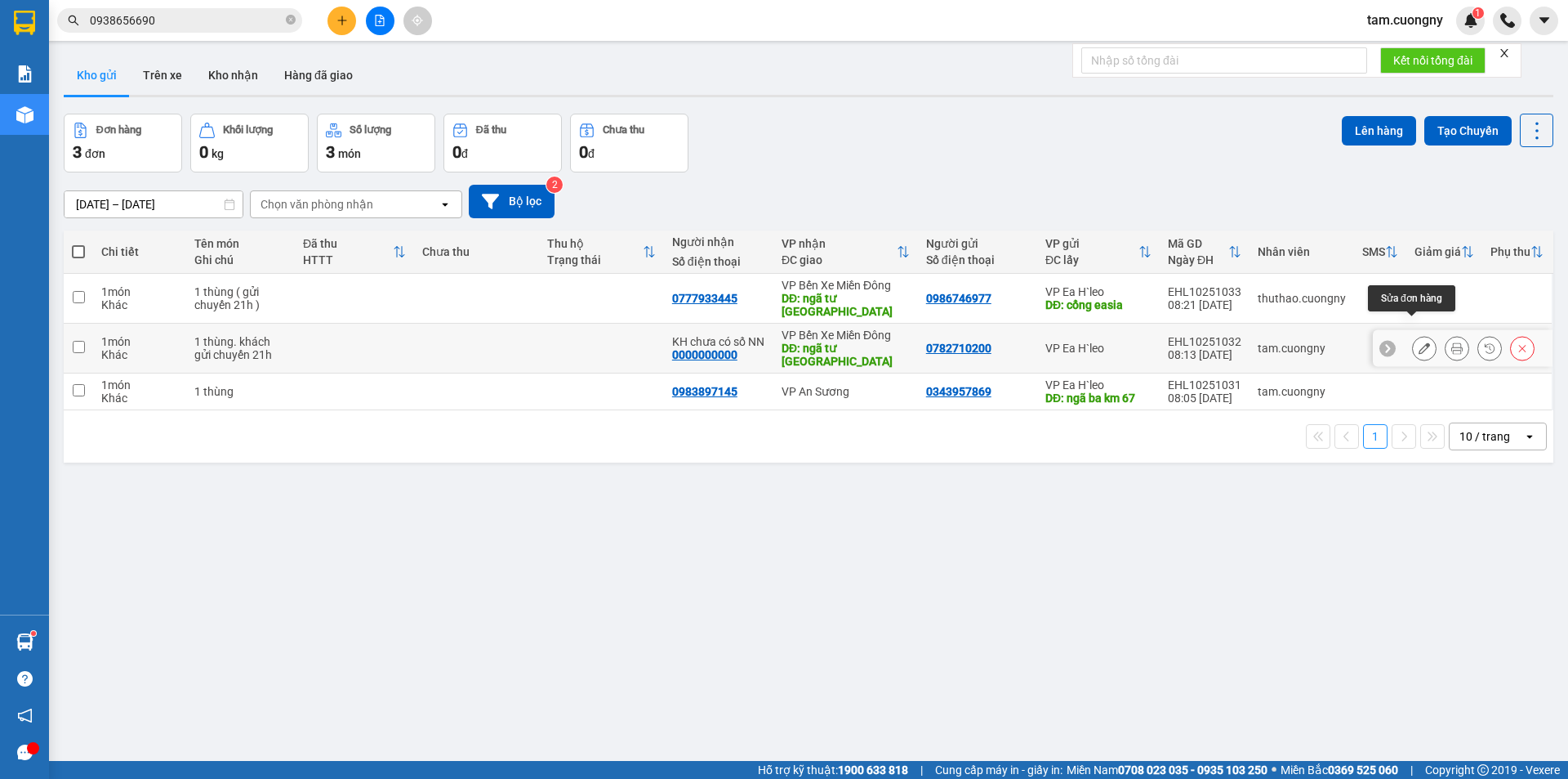
click at [1419, 343] on icon at bounding box center [1425, 349] width 12 height 12
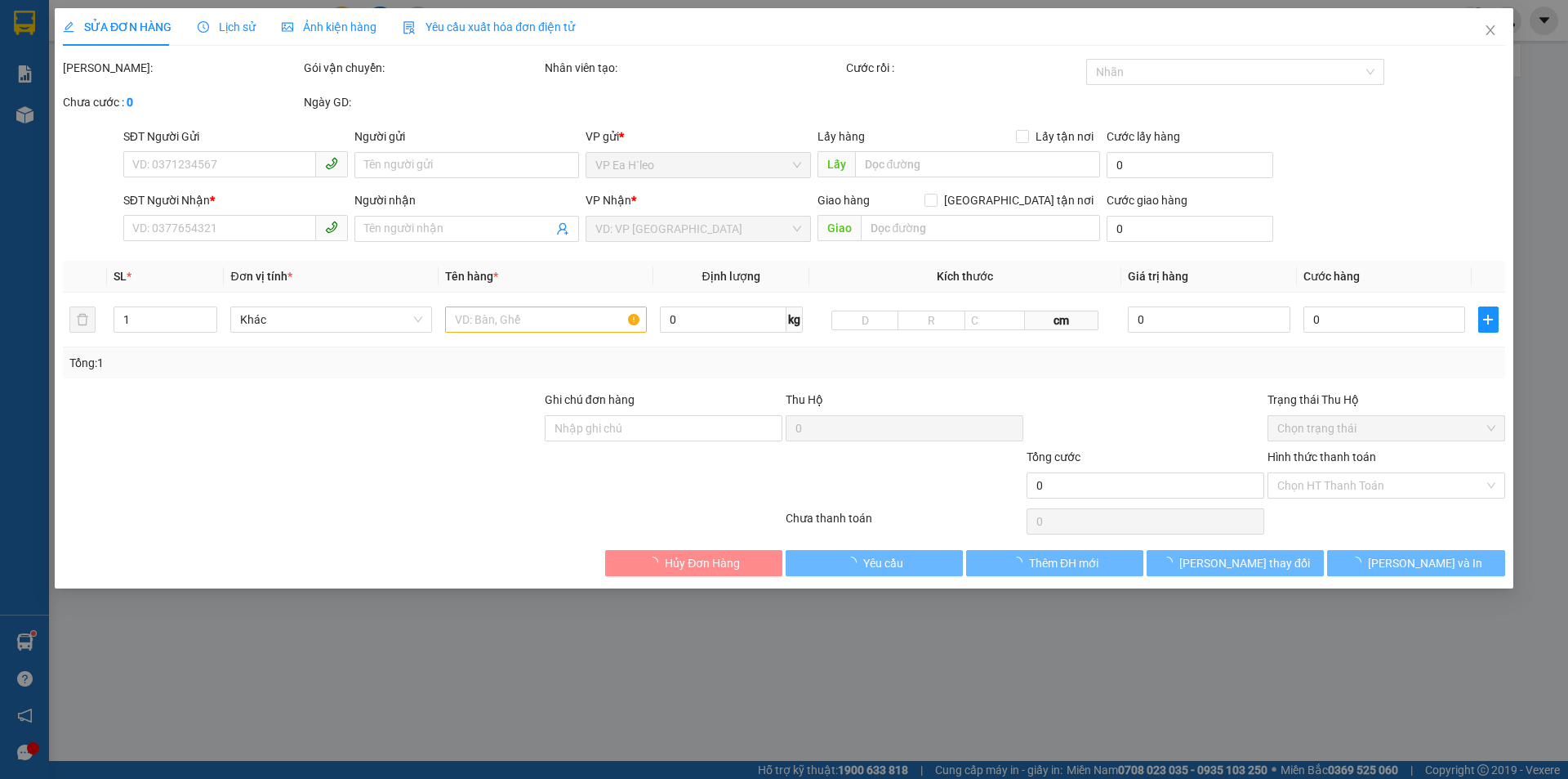
type input "0782710200"
type input "0000000000"
type input "KH chưa có số NN"
type input "ngã tư [GEOGRAPHIC_DATA]"
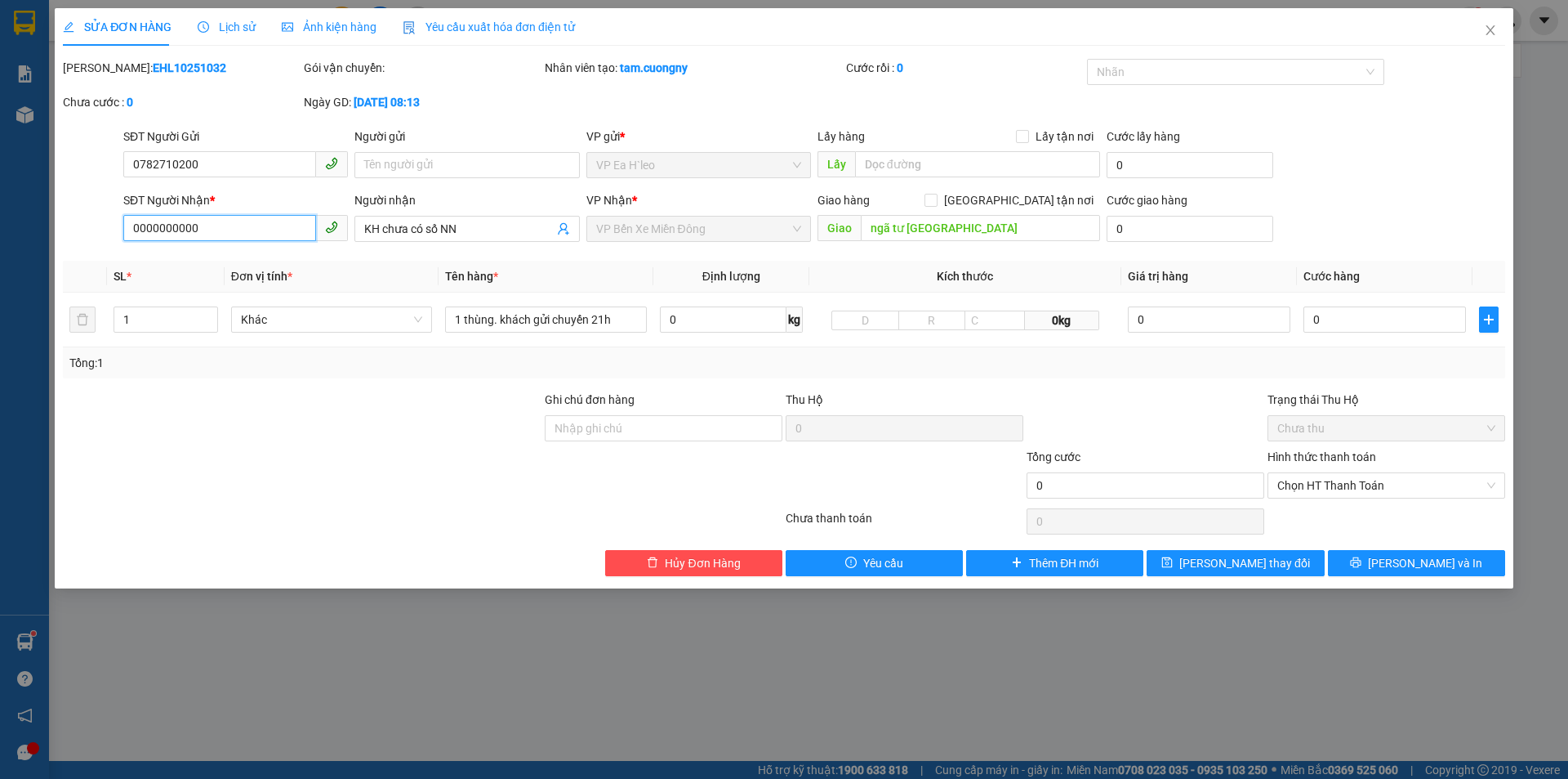
drag, startPoint x: 233, startPoint y: 237, endPoint x: 0, endPoint y: 242, distance: 233.1
click at [0, 242] on div "SỬA ĐƠN HÀNG Lịch sử Ảnh kiện hàng Yêu cầu xuất hóa đơn điện tử Total Paid Fee …" at bounding box center [784, 390] width 1568 height 779
paste input "0777933445"
type input "0777933445"
click at [871, 171] on input "text" at bounding box center [978, 164] width 245 height 26
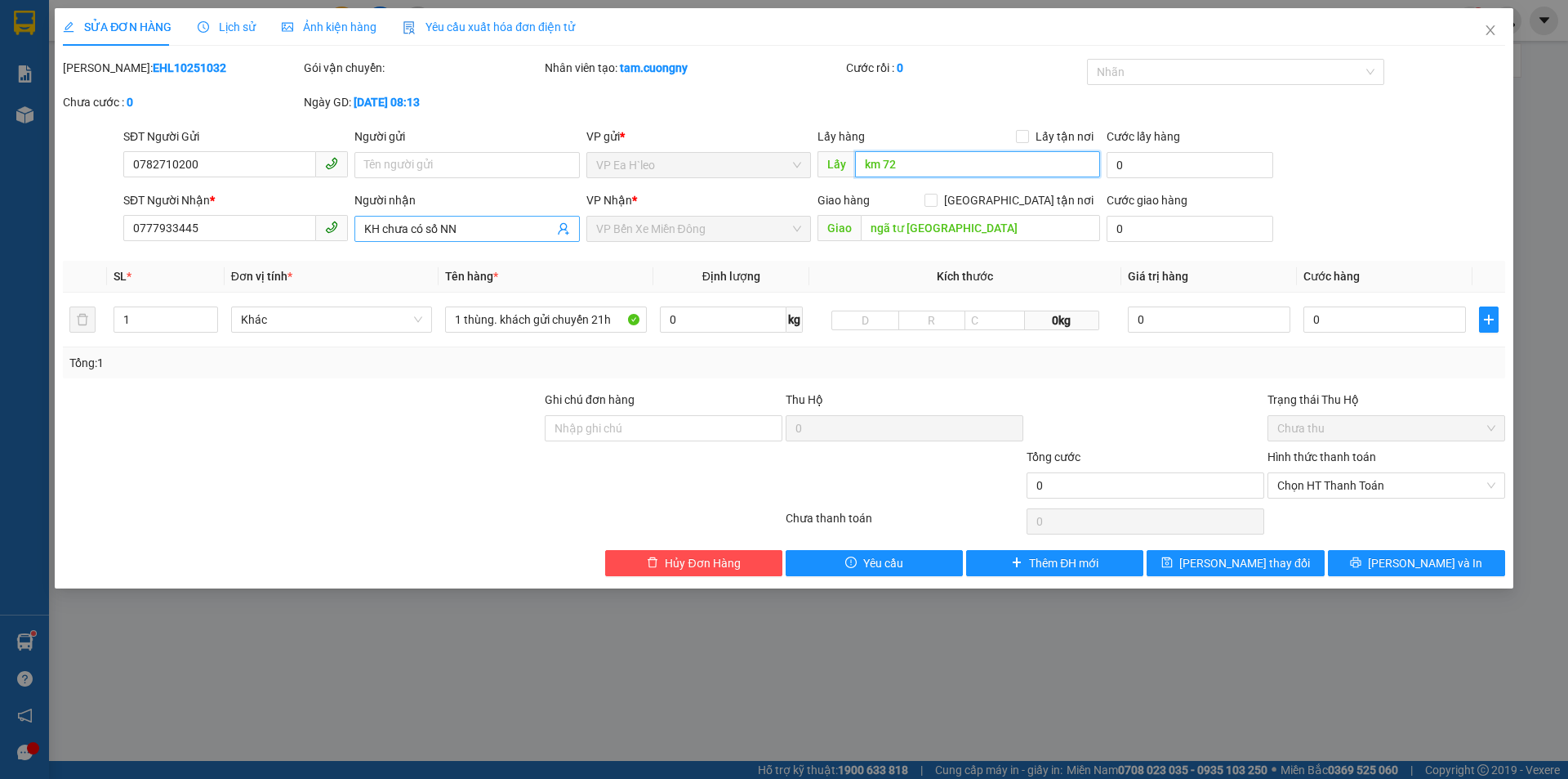
drag, startPoint x: 925, startPoint y: 173, endPoint x: 568, endPoint y: 220, distance: 360.1
click at [569, 220] on form "SĐT Người Gửi 0782710200 Người gửi Tên người gửi VP gửi * VP Ea H`leo Lấy hàng …" at bounding box center [784, 188] width 1442 height 121
type input "cổng easia"
click at [1222, 561] on span "[PERSON_NAME] thay đổi" at bounding box center [1245, 563] width 130 height 18
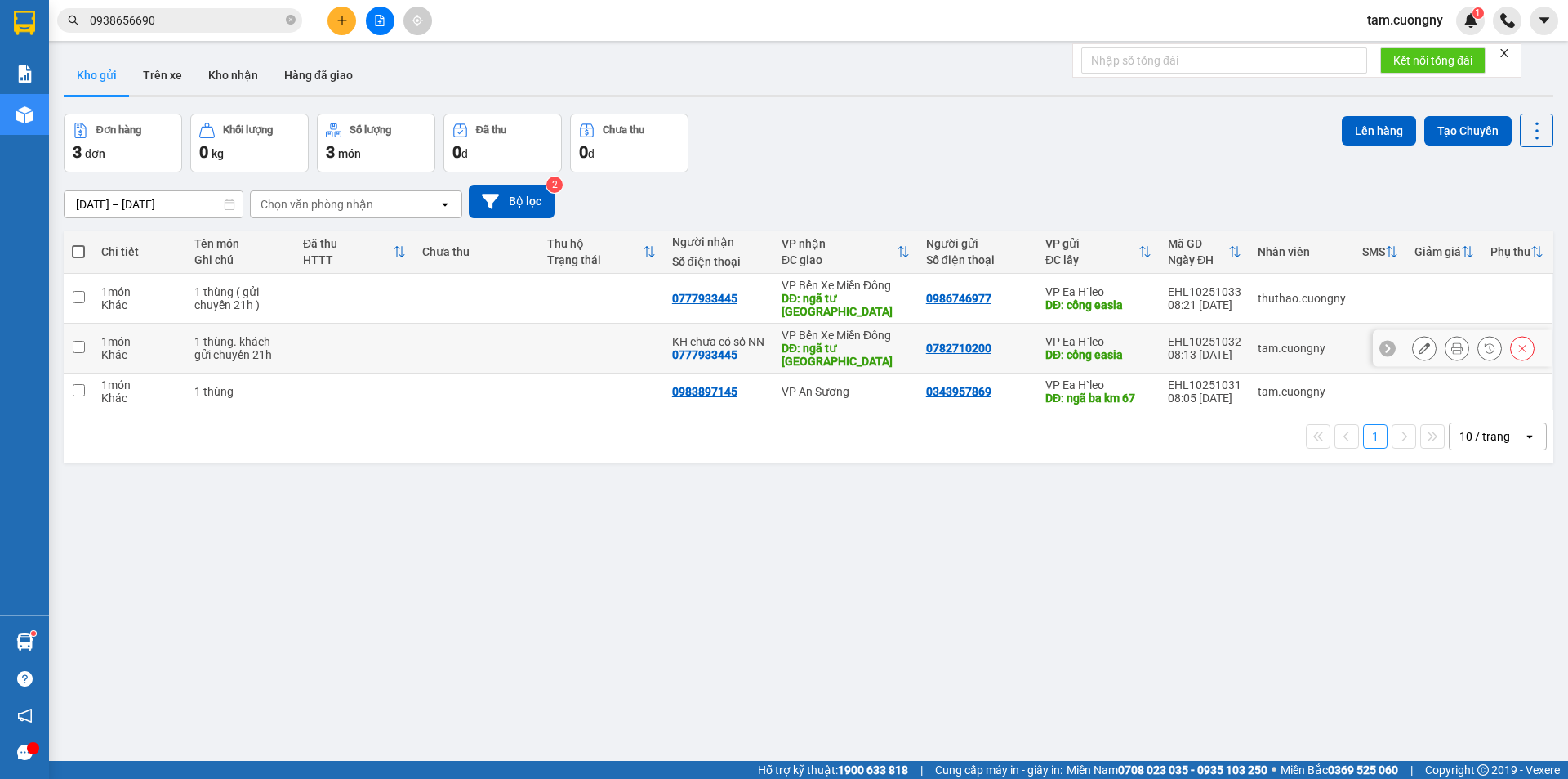
click at [1419, 343] on icon at bounding box center [1425, 349] width 12 height 12
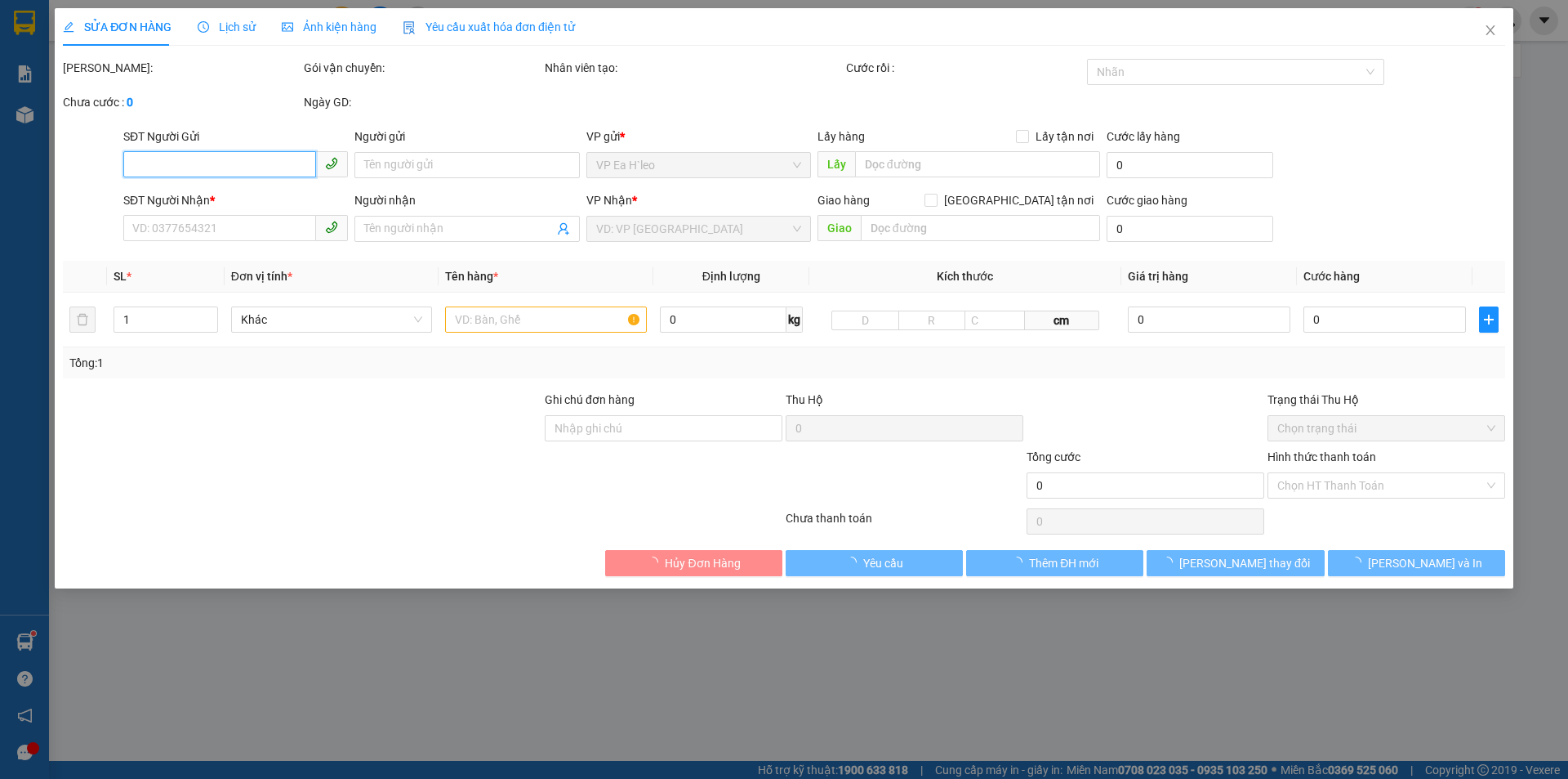
type input "0782710200"
type input "cổng easia"
type input "0777933445"
type input "KH chưa có số NN"
type input "ngã tư [GEOGRAPHIC_DATA]"
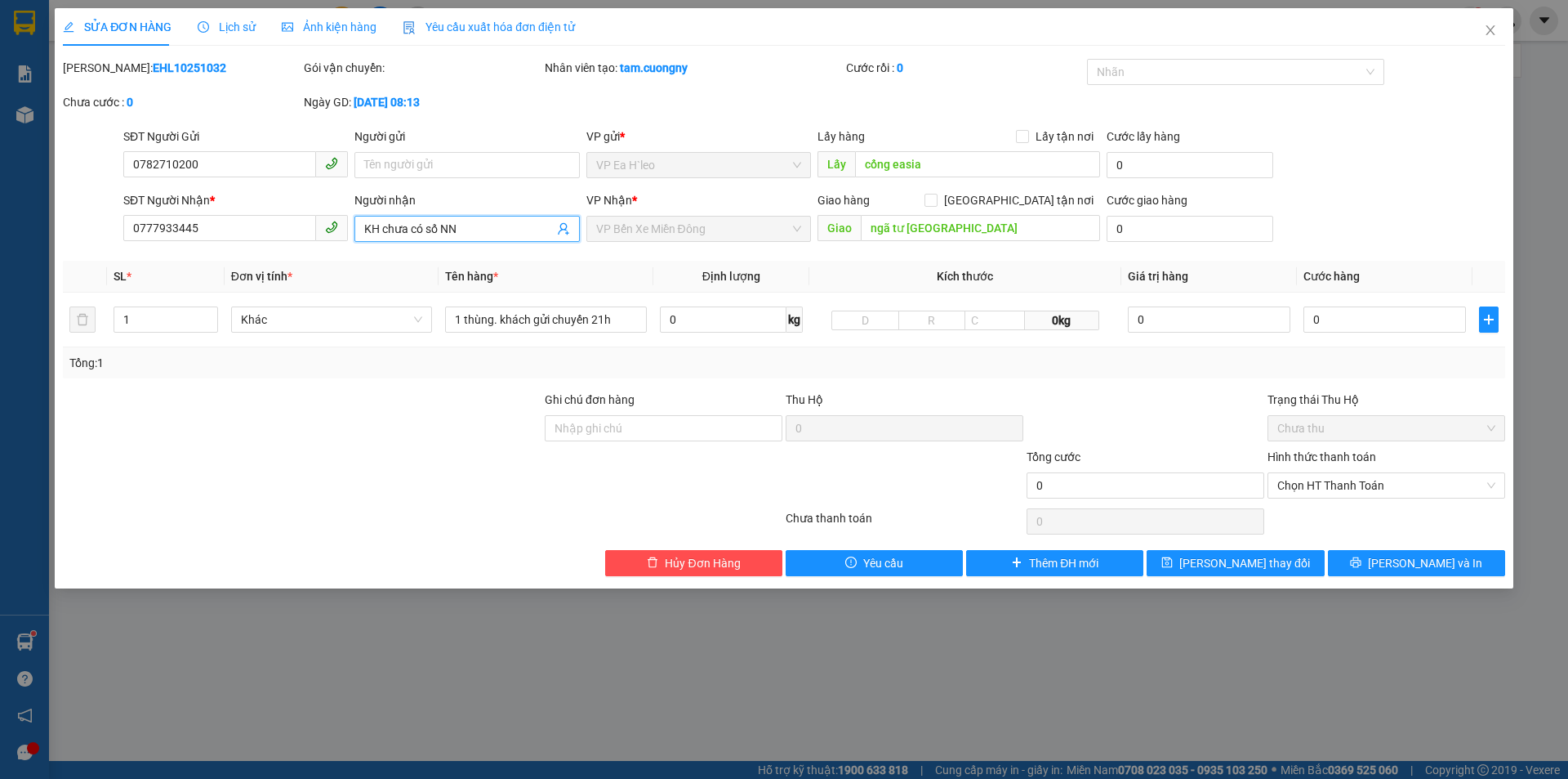
drag, startPoint x: 473, startPoint y: 231, endPoint x: 108, endPoint y: 263, distance: 366.4
click at [108, 263] on div "Total Paid Fee 0 Total UnPaid Fee 0 Cash Collection Total Fee Mã ĐH: EHL1025103…" at bounding box center [784, 316] width 1442 height 517
click at [1212, 567] on button "[PERSON_NAME] thay đổi" at bounding box center [1235, 563] width 177 height 26
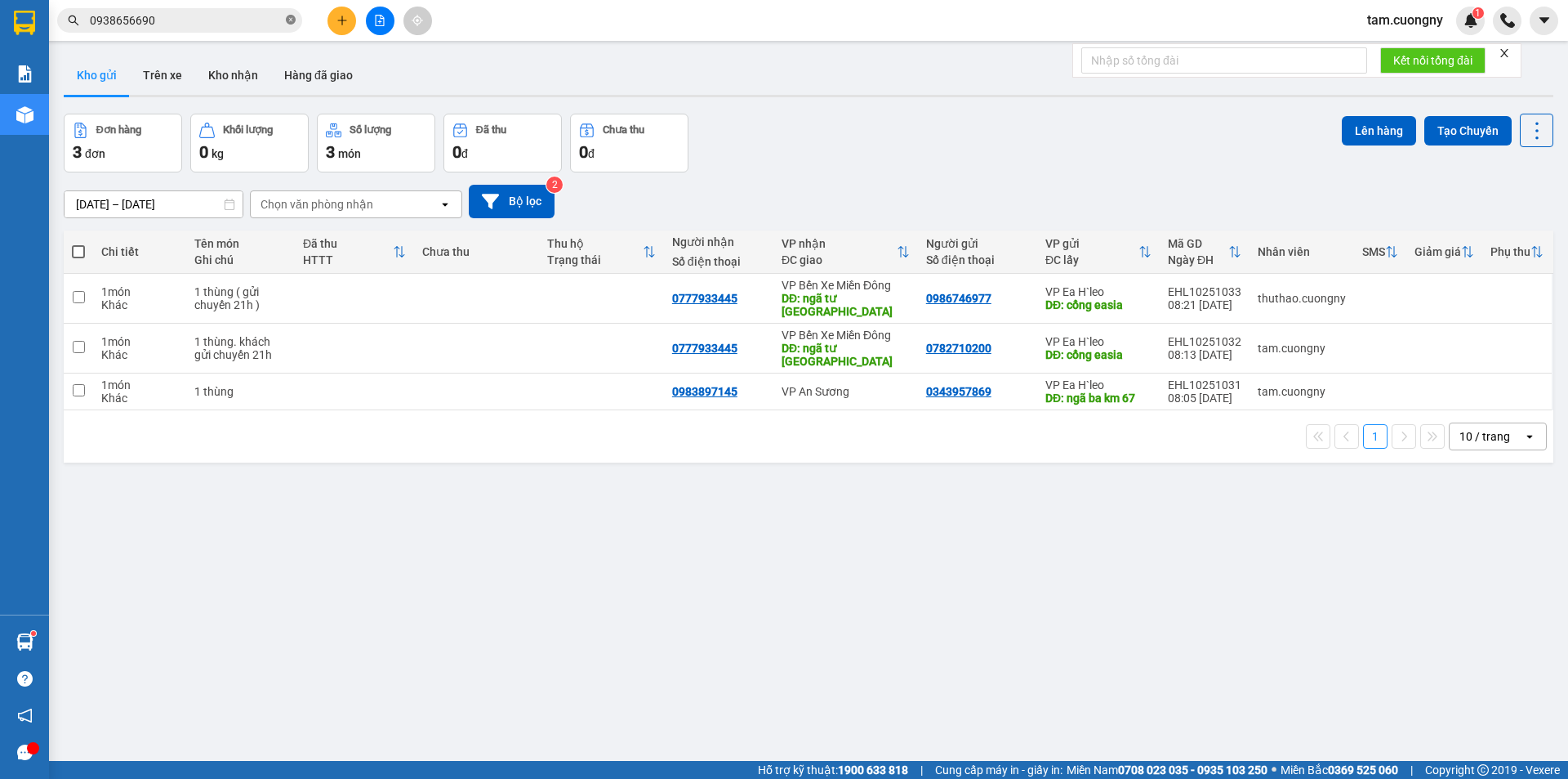
click at [287, 22] on icon "close-circle" at bounding box center [291, 19] width 10 height 10
